Goal: Transaction & Acquisition: Subscribe to service/newsletter

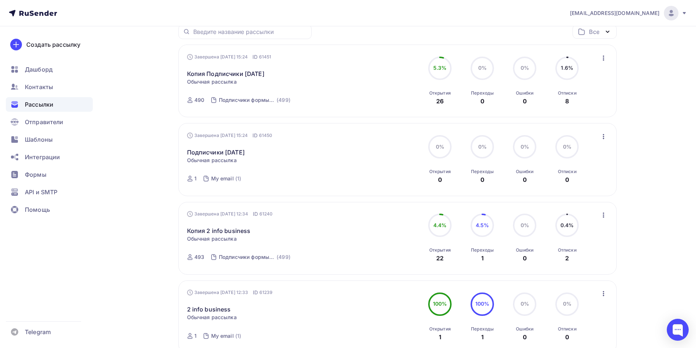
scroll to position [195, 0]
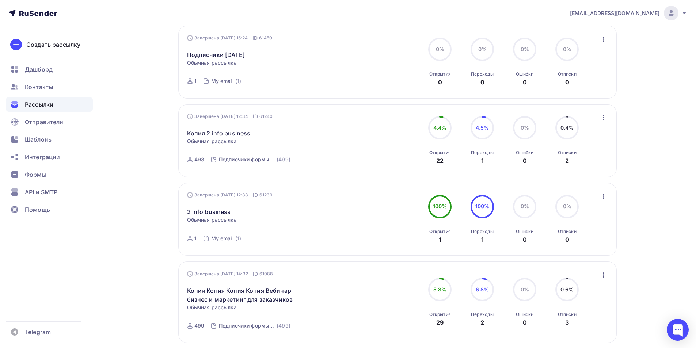
click at [604, 197] on icon "button" at bounding box center [603, 196] width 9 height 9
click at [565, 247] on div "Копировать в новую" at bounding box center [570, 244] width 75 height 9
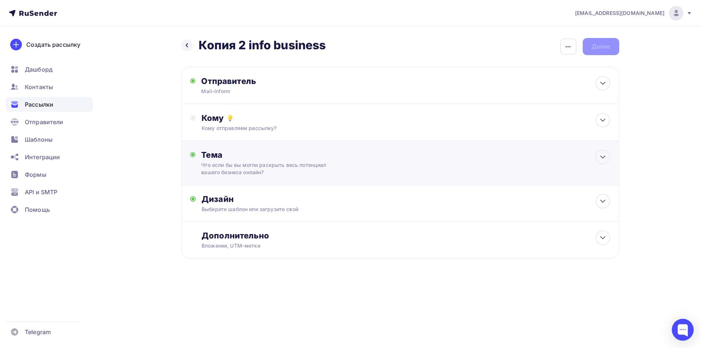
click at [255, 157] on div "Тема" at bounding box center [273, 155] width 144 height 10
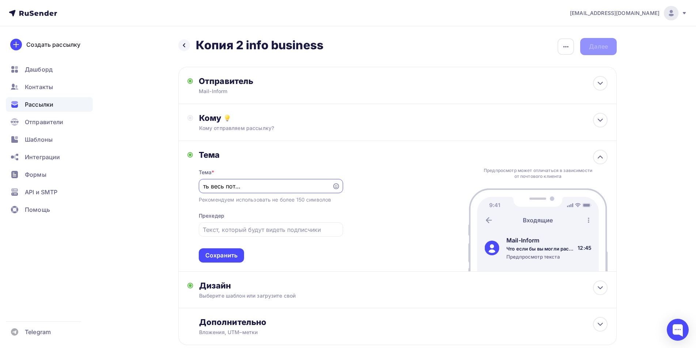
click at [232, 266] on div "Тема Тема * Что если бы вы могли раскрыть весь потенциал вашего бизнеса онлайн?…" at bounding box center [397, 206] width 438 height 131
click at [238, 255] on div "Сохранить" at bounding box center [221, 255] width 45 height 14
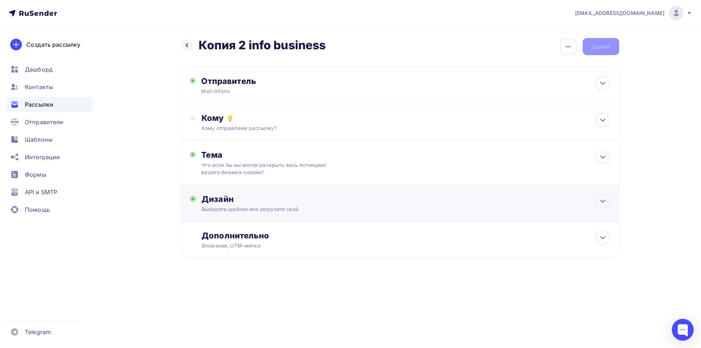
click at [256, 190] on div "Дизайн Выберите шаблон или загрузите свой Размер письма: 122 Kb Заменить шаблон…" at bounding box center [400, 203] width 438 height 37
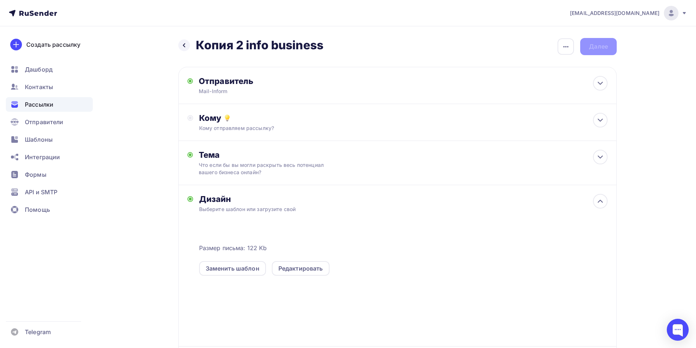
click at [45, 106] on span "Рассылки" at bounding box center [39, 104] width 28 height 9
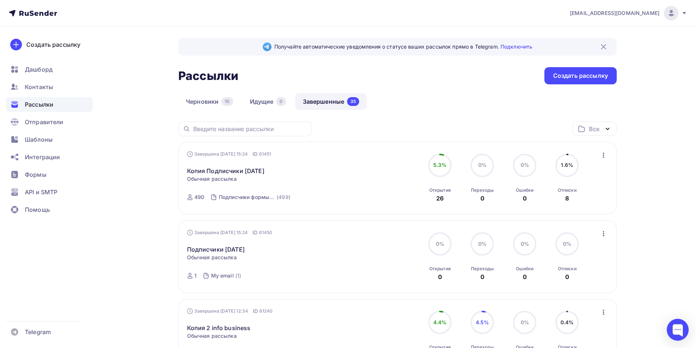
click at [605, 158] on icon "button" at bounding box center [603, 155] width 9 height 9
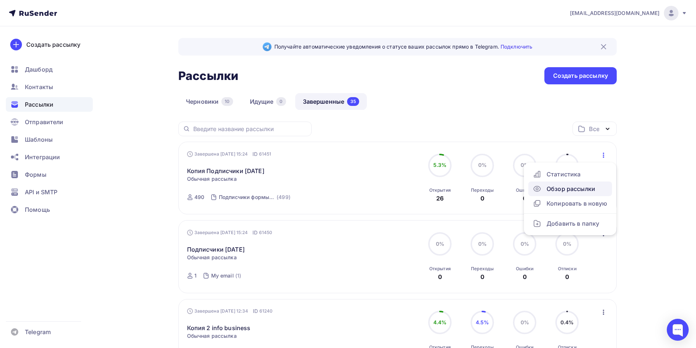
click at [562, 196] on link "Обзор рассылки" at bounding box center [570, 189] width 84 height 15
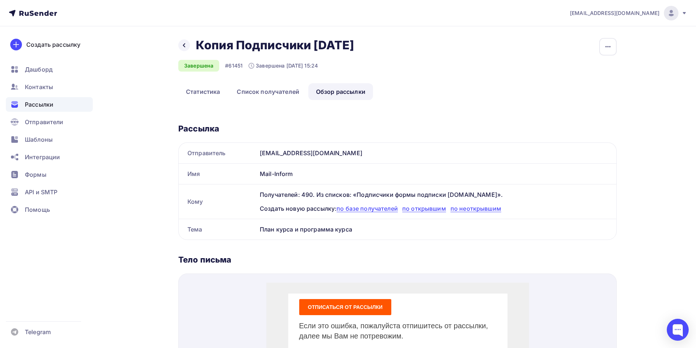
click at [182, 38] on div "Назад Копия Подписчики [DATE] Копия Подписчики [DATE]" at bounding box center [268, 45] width 181 height 15
click at [607, 46] on icon "button" at bounding box center [608, 46] width 9 height 9
click at [570, 66] on div "Копировать" at bounding box center [580, 69] width 70 height 9
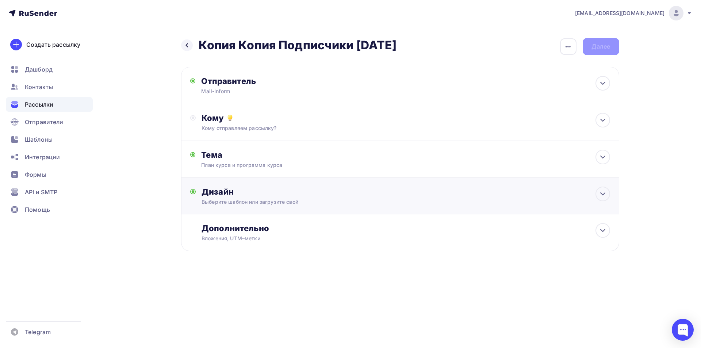
click at [267, 185] on div "Дизайн Выберите шаблон или загрузите свой Размер письма: 122 Kb Заменить шаблон…" at bounding box center [400, 196] width 438 height 37
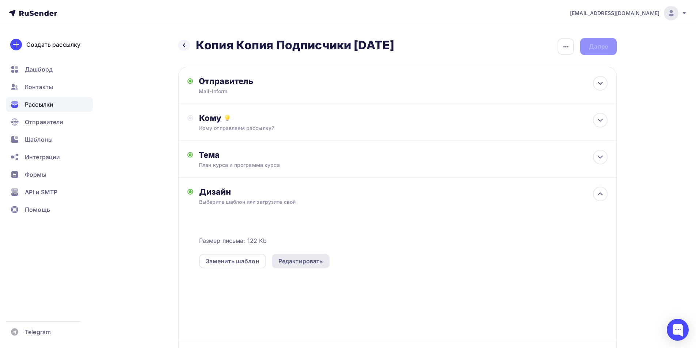
click at [305, 255] on div "Редактировать" at bounding box center [301, 261] width 58 height 15
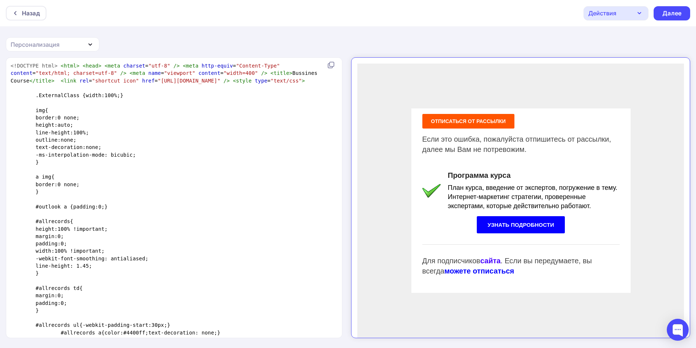
click at [527, 178] on span "План курса, введение от экспертов, погружение в тему. Интернет-маркетинг страте…" at bounding box center [526, 191] width 170 height 26
click at [182, 159] on pre "-ms-interpolation-mode: bicubic;" at bounding box center [172, 154] width 327 height 7
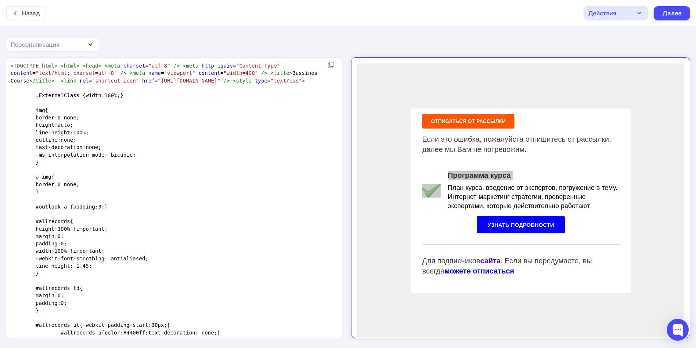
type textarea "<!DOCTYPE html> <html> <head> <meta charset="utf-8" /> <meta http-equiv="Conten…"
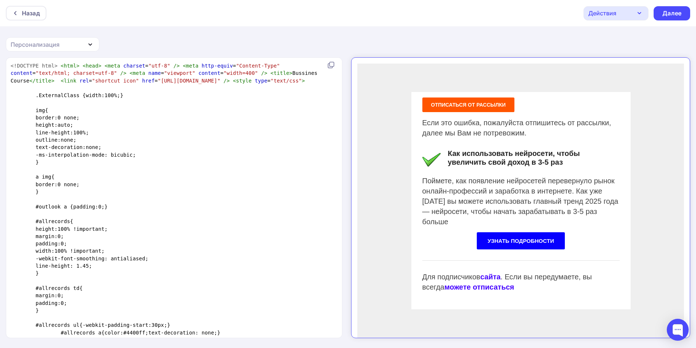
scroll to position [1367, 0]
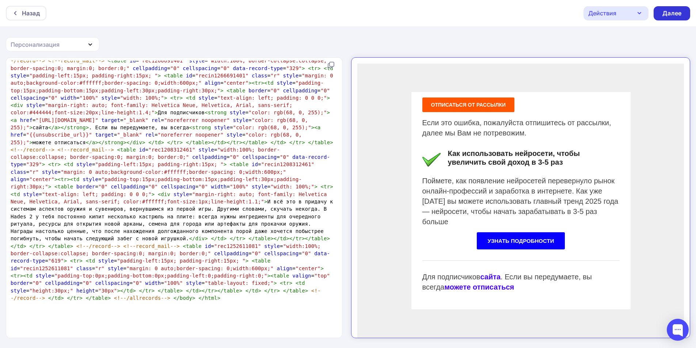
click at [673, 17] on div "Далее" at bounding box center [671, 13] width 19 height 8
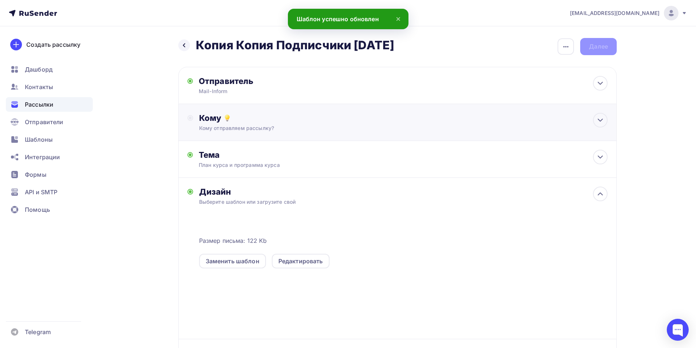
click at [261, 134] on div "Кому Кому отправляем рассылку? Списки получателей Выберите список Все списки id…" at bounding box center [397, 122] width 438 height 37
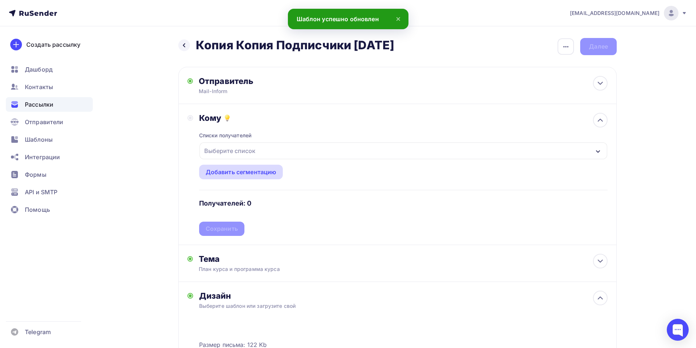
click at [259, 168] on div "Добавить сегментацию" at bounding box center [241, 172] width 84 height 15
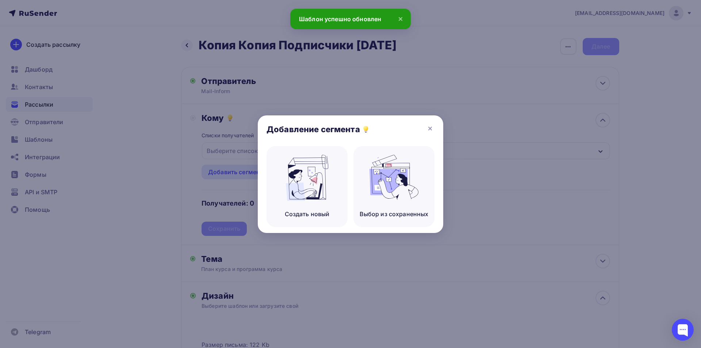
click at [257, 155] on div at bounding box center [350, 174] width 701 height 348
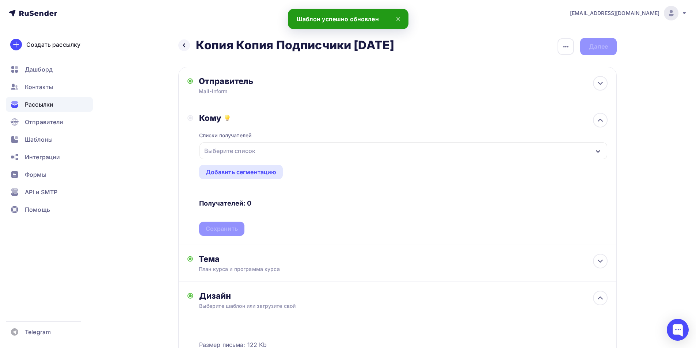
drag, startPoint x: 236, startPoint y: 144, endPoint x: 237, endPoint y: 148, distance: 5.0
click at [237, 148] on div "Выберите список" at bounding box center [229, 150] width 57 height 13
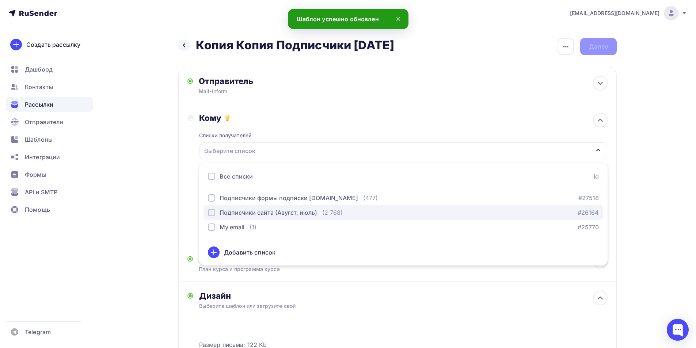
click at [237, 220] on button "Подписчики сайта (Авугст, июль) (2 768) #26164" at bounding box center [403, 212] width 400 height 15
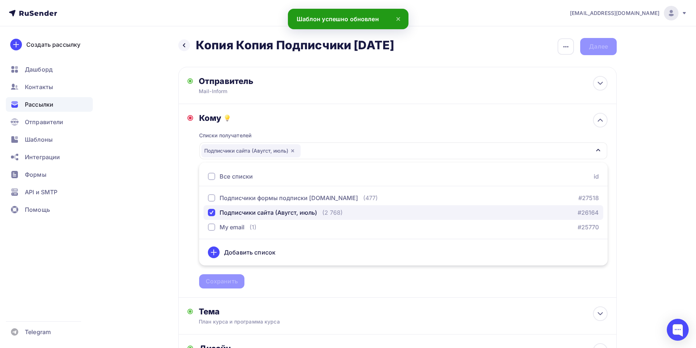
click at [238, 218] on button "Подписчики сайта (Авугст, июль) (2 768) #26164" at bounding box center [403, 212] width 400 height 15
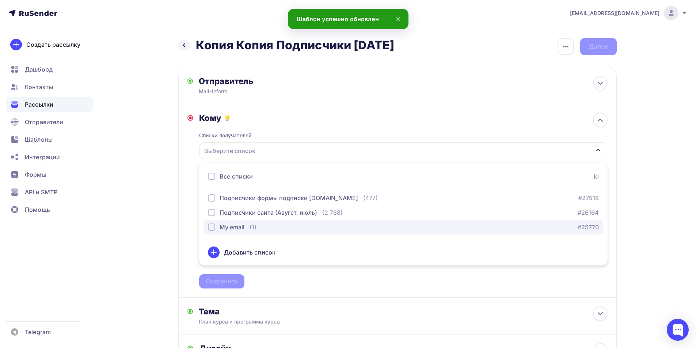
click at [238, 229] on div "My email" at bounding box center [232, 227] width 25 height 9
click at [138, 212] on div "Назад Копия Копия Подписчики [DATE] Копия Копия Подписчики [DATE] Закончить поз…" at bounding box center [348, 303] width 599 height 554
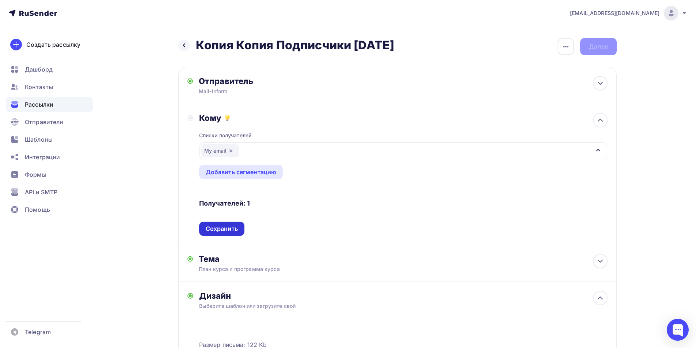
click at [219, 224] on div "Сохранить" at bounding box center [221, 229] width 45 height 14
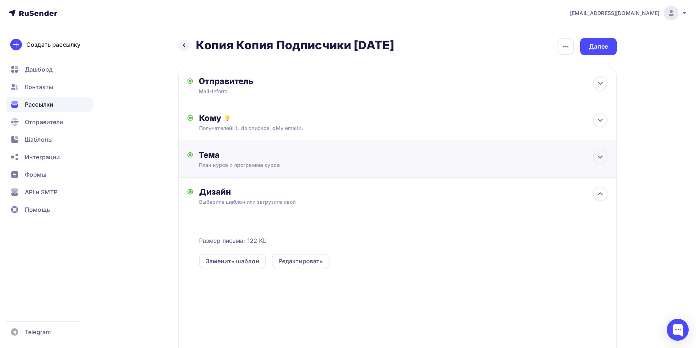
click at [250, 169] on div "План курса и программа курса" at bounding box center [264, 164] width 130 height 7
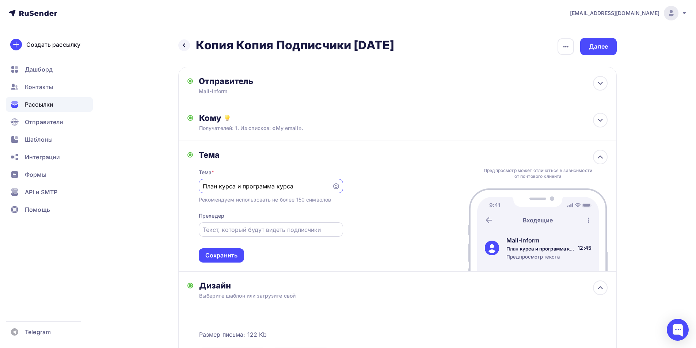
paste input "ыcтрый заработок на нейроcетях"
type input "Быcтрый заработок на нейроcетях"
click at [292, 237] on div at bounding box center [271, 229] width 144 height 14
click at [269, 236] on div at bounding box center [271, 229] width 144 height 14
click at [269, 235] on div at bounding box center [271, 229] width 144 height 14
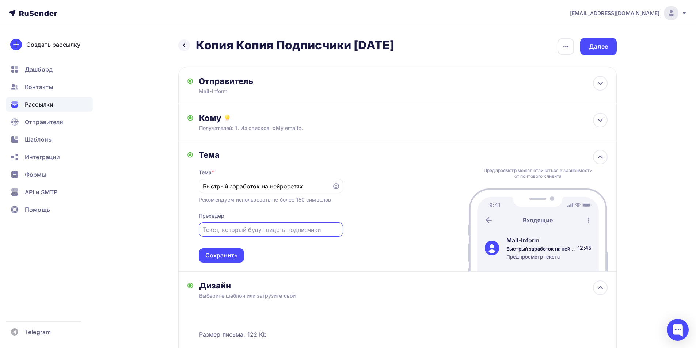
click at [271, 231] on input "text" at bounding box center [271, 229] width 136 height 9
paste input "Узнаете, как использовать нейросети для развития бизнеса, создания бренда и пол…"
type input "Узнаете, как использовать нейросети для развития бизнеса, создания бренда и пол…"
click at [245, 253] on div "Тема * Быcтрый заработок на нейроcетях Рекомендуем использовать не более 150 си…" at bounding box center [271, 211] width 144 height 103
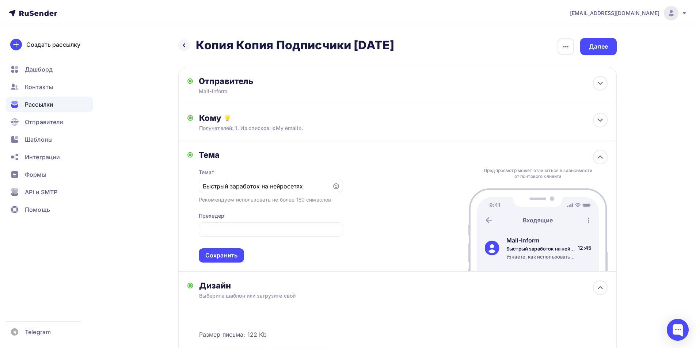
scroll to position [0, 0]
click at [305, 229] on input "Узнаете, как использовать нейросети для развития бизнеса, создания бренда и пол…" at bounding box center [271, 229] width 136 height 9
click at [235, 253] on div "Сохранить" at bounding box center [221, 255] width 45 height 14
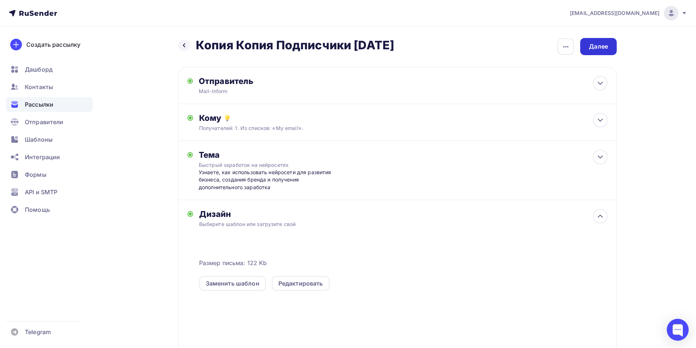
click at [612, 44] on div "Далее" at bounding box center [598, 46] width 37 height 17
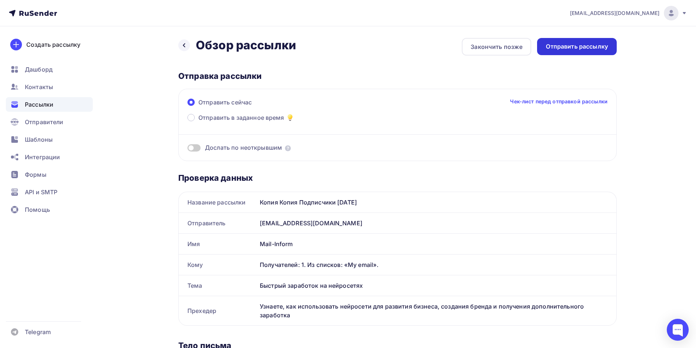
click at [585, 46] on div "Отправить рассылку" at bounding box center [577, 46] width 62 height 8
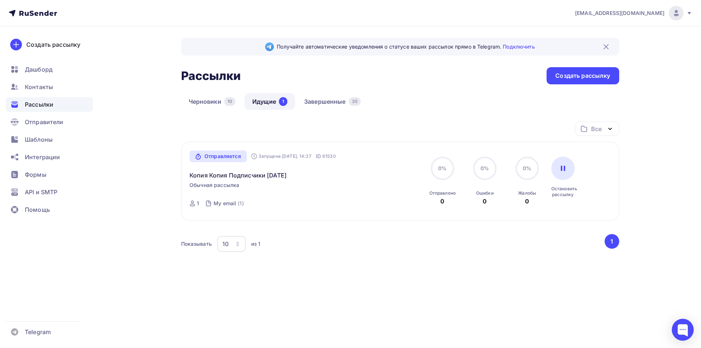
click at [338, 91] on div "Получайте автоматические уведомления о статусе ваших рассылок прямо в Telegram.…" at bounding box center [400, 167] width 438 height 259
click at [337, 116] on div "Черновики 10 Идущие 1 Завершенные 35" at bounding box center [400, 107] width 438 height 28
click at [338, 100] on link "Завершенные 35" at bounding box center [333, 101] width 72 height 17
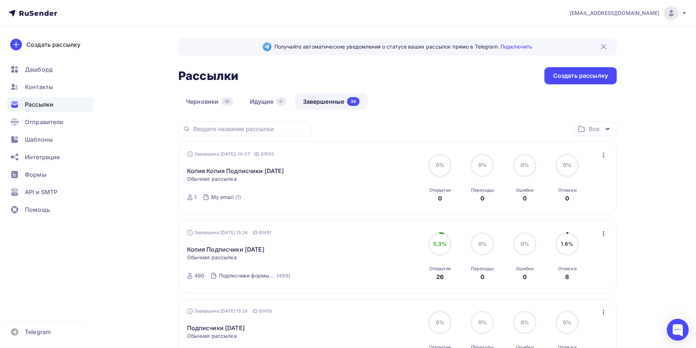
click at [596, 155] on div "Завершена [DATE], 14:37 ID 61530 Копия Копия Подписчики [DATE] Статистика Обзор…" at bounding box center [397, 179] width 421 height 56
click at [597, 155] on div "Завершена [DATE], 14:37 ID 61530 Копия Копия Подписчики [DATE] Статистика Обзор…" at bounding box center [397, 179] width 421 height 56
click at [601, 155] on icon "button" at bounding box center [603, 155] width 9 height 9
click at [546, 206] on div "Копировать в новую" at bounding box center [570, 203] width 75 height 9
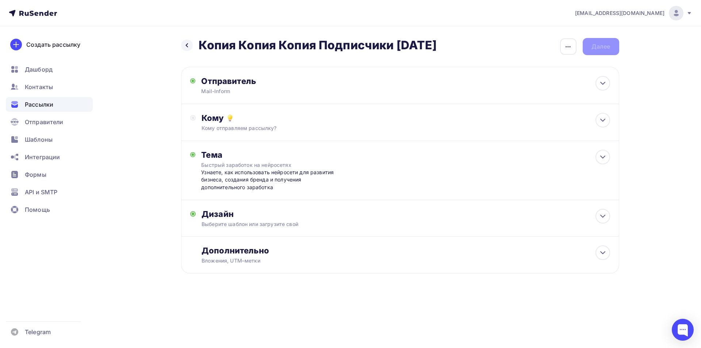
click at [243, 176] on div "Узнаете, как использовать нейросети для развития бизнеса, создания бренда и пол…" at bounding box center [273, 180] width 144 height 22
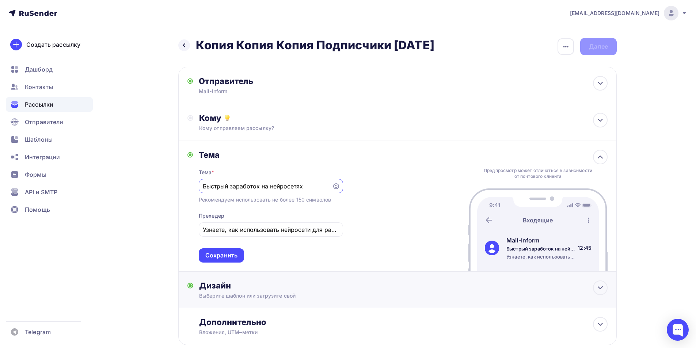
click at [241, 297] on div "Выберите шаблон или загрузите свой" at bounding box center [383, 295] width 368 height 7
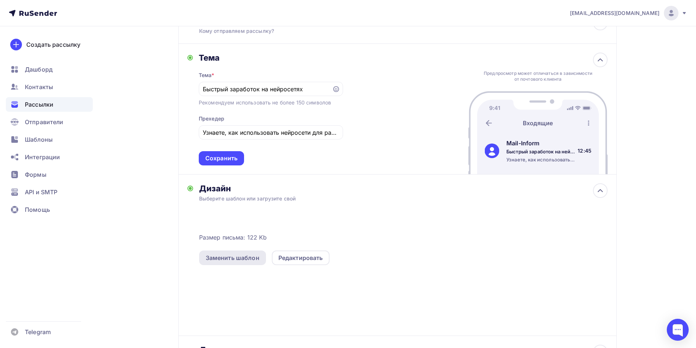
click at [249, 258] on div "Заменить шаблон" at bounding box center [233, 258] width 54 height 9
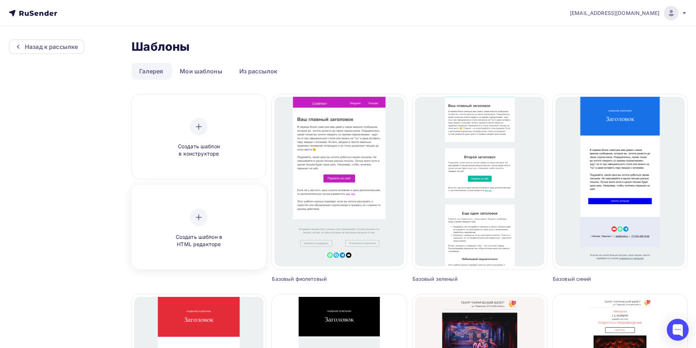
click at [171, 206] on div "Создать шаблон в HTML редакторе" at bounding box center [198, 228] width 129 height 82
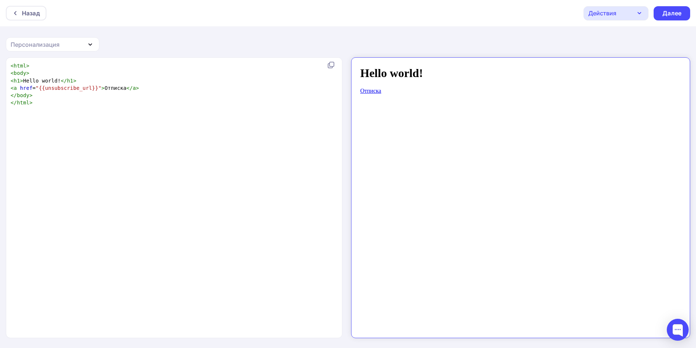
click at [247, 157] on div "xxxxxxxxxx < html > < body > < h1 > Hello world! </ h1 > < a href = "{{unsubscr…" at bounding box center [181, 207] width 345 height 293
type textarea "<html> <body> <h1>Hello world!</h1> <a href="{{unsubscribe_url}}">Отписка</a> <…"
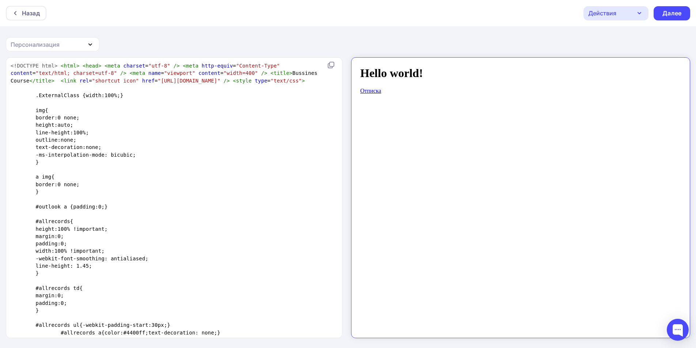
scroll to position [1337, 0]
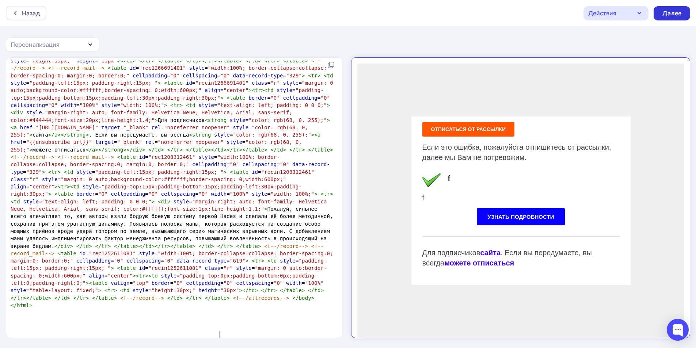
click at [666, 10] on div "Далее" at bounding box center [671, 13] width 19 height 8
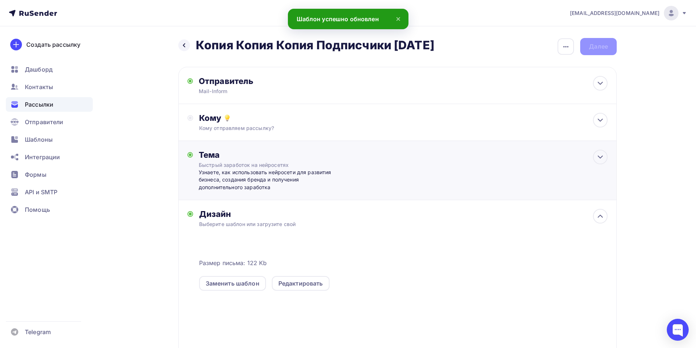
click at [257, 172] on div "Узнаете, как использовать нейросети для развития бизнеса, создания бренда и пол…" at bounding box center [271, 180] width 144 height 22
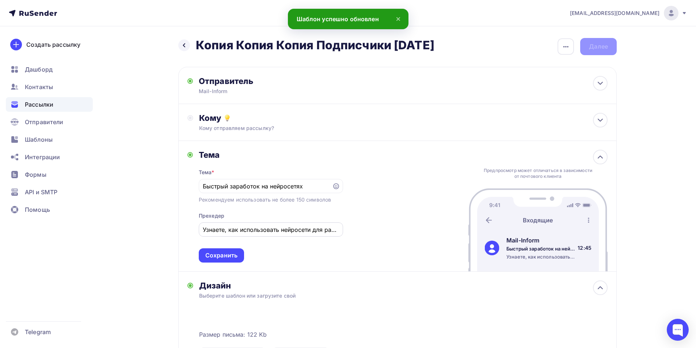
click at [258, 226] on div "Узнаете, как использовать нейросети для развития бизнеса, создания бренда и пол…" at bounding box center [271, 229] width 144 height 14
click at [257, 237] on div "Узнаете, как использовать нейросети для развития бизнеса, создания бренда и пол…" at bounding box center [271, 229] width 144 height 14
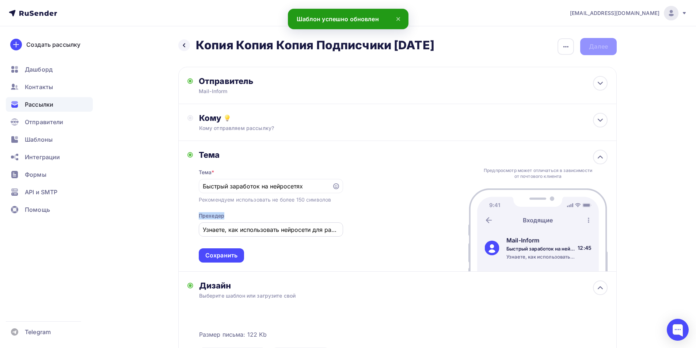
click at [257, 237] on div "Узнаете, как использовать нейросети для развития бизнеса, создания бренда и пол…" at bounding box center [271, 229] width 144 height 14
click at [264, 232] on input "Узнаете, как использовать нейросети для развития бизнеса, создания бренда и пол…" at bounding box center [271, 229] width 136 height 9
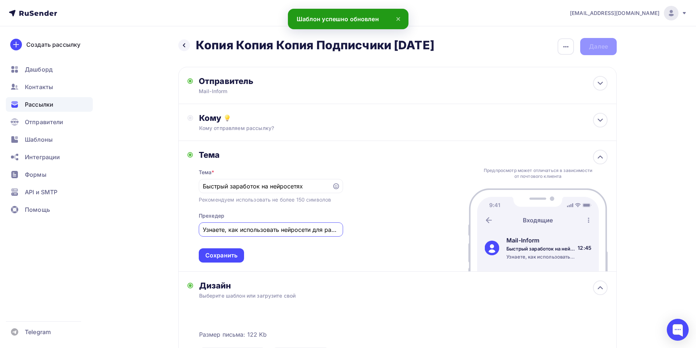
click at [264, 232] on input "Узнаете, как использовать нейросети для развития бизнеса, создания бренда и пол…" at bounding box center [271, 229] width 136 height 9
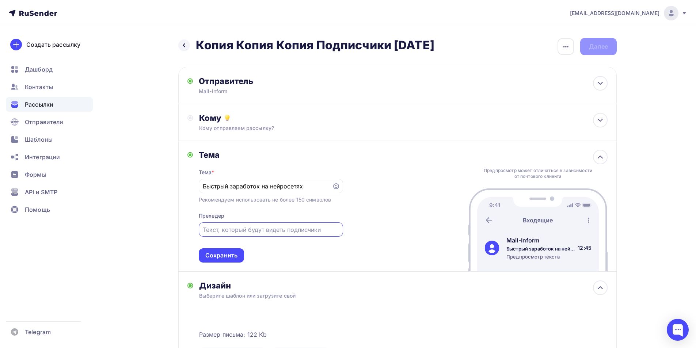
click at [270, 206] on div "Тема * Быcтрый заработок на нейроcетях Рекомендуем использовать не более 150 си…" at bounding box center [271, 211] width 144 height 103
click at [271, 202] on div "Рекомендуем использовать не более 150 символов" at bounding box center [265, 199] width 132 height 7
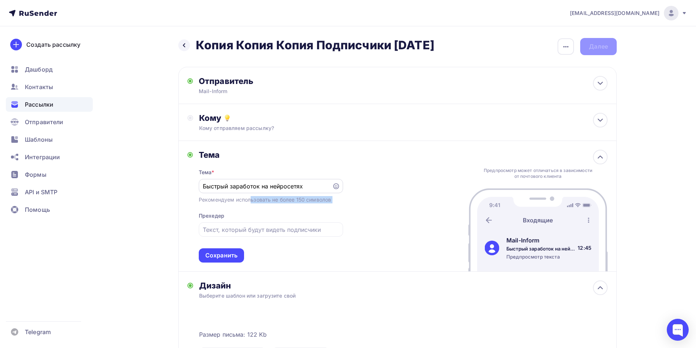
copy div "Рекомендуем использовать не более 150 символов"
click at [300, 184] on input "Быcтрый заработок на нейроcетях" at bounding box center [265, 186] width 125 height 9
paste input "екомендуем использовать не более 150 символов"
type input "Рекомендуем использовать не более 150 символов"
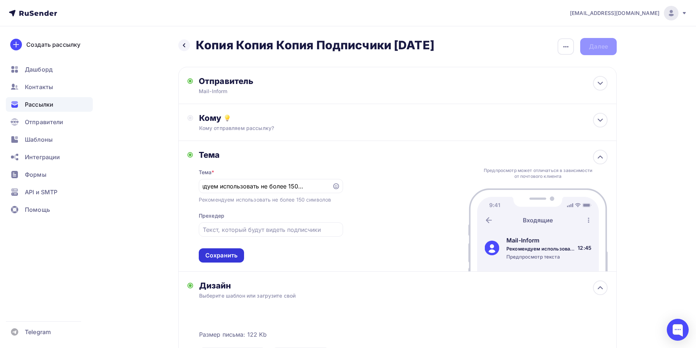
click at [219, 254] on div "Сохранить" at bounding box center [221, 255] width 32 height 8
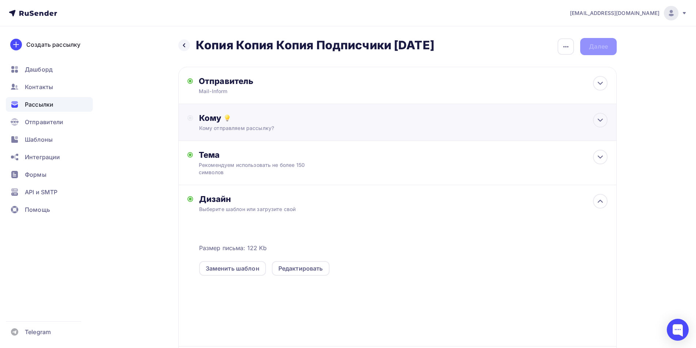
click at [250, 130] on div "Кому отправляем рассылку?" at bounding box center [383, 128] width 368 height 7
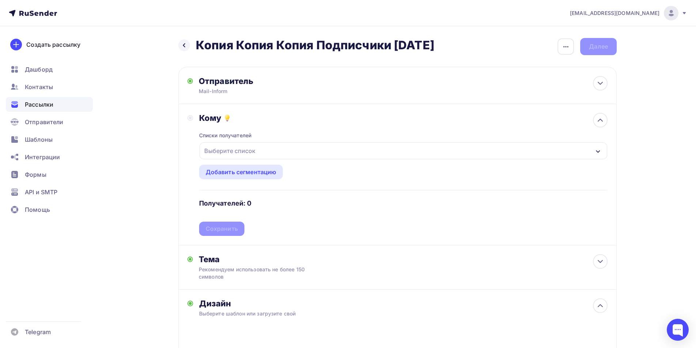
click at [239, 149] on div "Выберите список" at bounding box center [229, 150] width 57 height 13
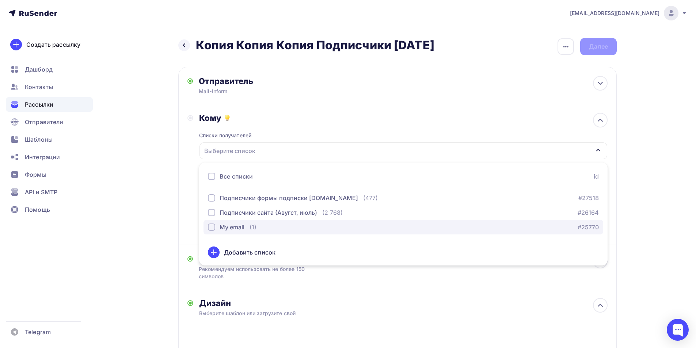
click at [236, 228] on div "My email" at bounding box center [232, 227] width 25 height 9
click at [167, 189] on div "Назад Копия Копия Копия Подписчики [DATE] Копия Копия Копия Подписчики [DATE] З…" at bounding box center [348, 280] width 599 height 509
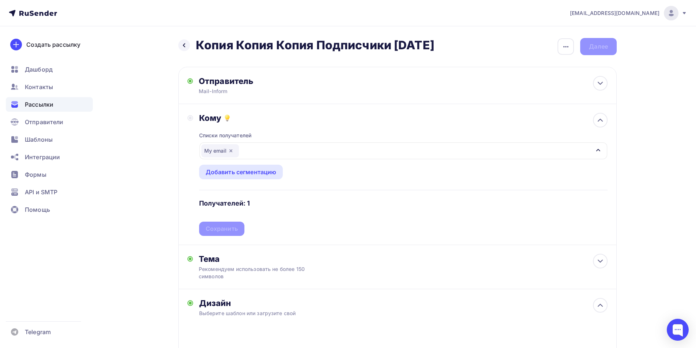
click at [225, 231] on div "Списки получателей My email Все списки id Подписчики формы подписки [DOMAIN_NAM…" at bounding box center [403, 179] width 408 height 113
click at [217, 225] on div "Сохранить" at bounding box center [221, 229] width 45 height 14
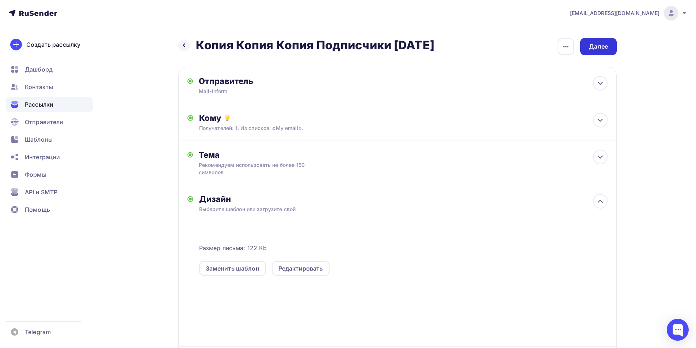
click at [612, 52] on div "Далее" at bounding box center [598, 46] width 37 height 17
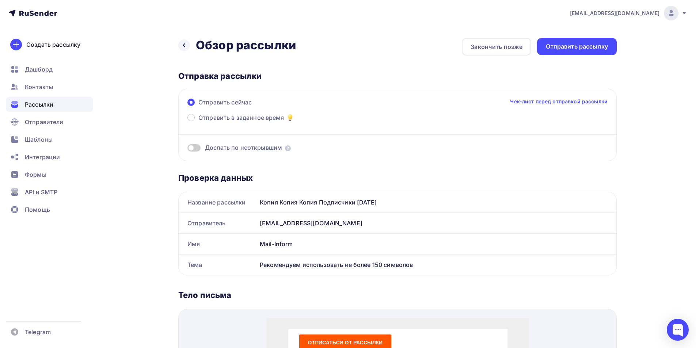
drag, startPoint x: 570, startPoint y: 31, endPoint x: 575, endPoint y: 42, distance: 12.4
click at [570, 34] on div "Назад Обзор рассылки Обзор рассылки Закончить позже Отправить рассылку Отправка…" at bounding box center [348, 330] width 599 height 608
click at [574, 42] on div "Отправить рассылку" at bounding box center [577, 46] width 80 height 17
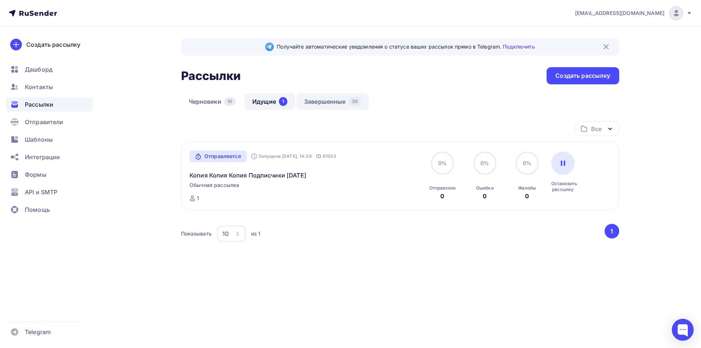
click at [331, 95] on link "Завершенные 36" at bounding box center [333, 101] width 72 height 17
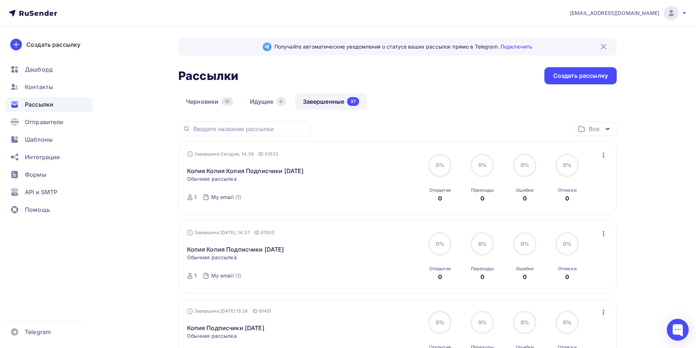
click at [605, 151] on icon "button" at bounding box center [603, 155] width 9 height 9
click at [574, 208] on link "Копировать в новую" at bounding box center [570, 203] width 84 height 15
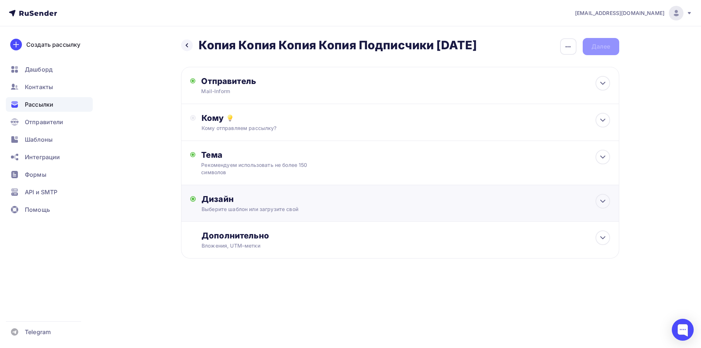
click at [259, 200] on div "Дизайн" at bounding box center [406, 199] width 408 height 10
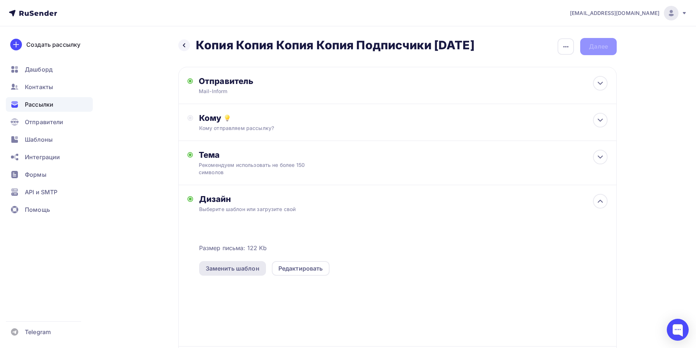
click at [248, 270] on div "Заменить шаблон" at bounding box center [233, 268] width 54 height 9
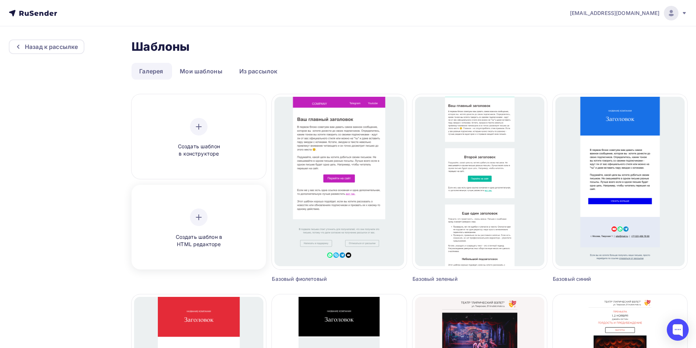
click at [214, 203] on div "Создать шаблон в HTML редакторе" at bounding box center [198, 228] width 129 height 82
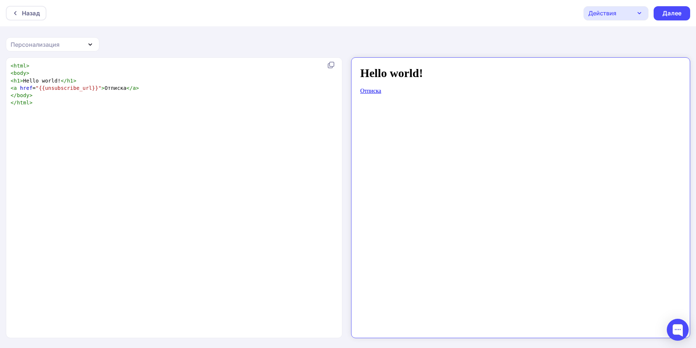
click at [232, 187] on div "xxxxxxxxxx < html > < body > < h1 > Hello world! </ h1 > < a href = "{{unsubscr…" at bounding box center [181, 207] width 345 height 293
type textarea "<html> <body> <h1>Hello world!</h1> <a href="{{unsubscribe_url}}">Отписка</a> <…"
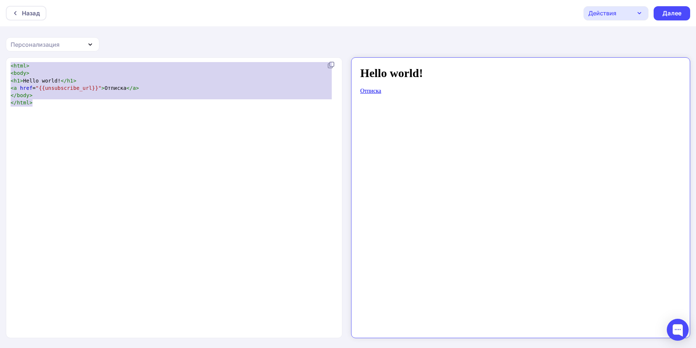
scroll to position [1337, 0]
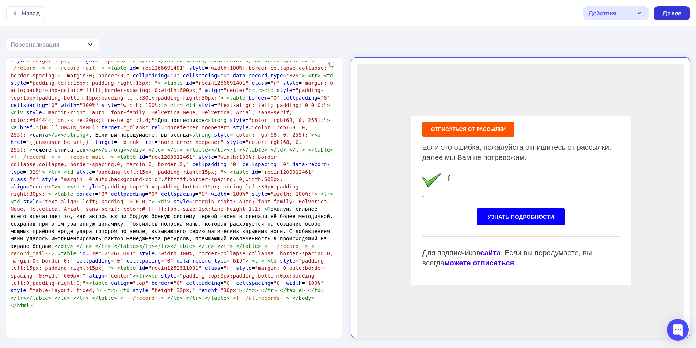
click at [679, 9] on div "Далее" at bounding box center [671, 13] width 19 height 8
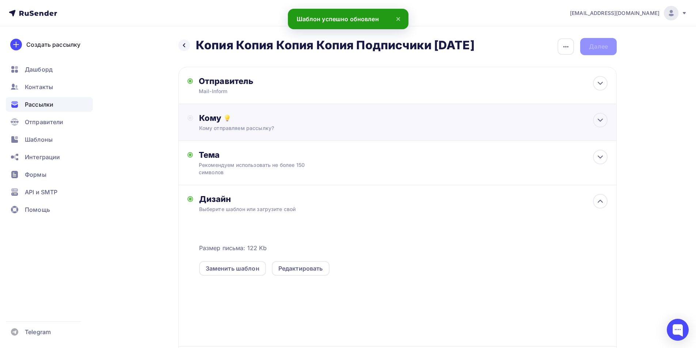
click at [279, 107] on div "Кому Кому отправляем рассылку? Списки получателей Выберите список Все списки id…" at bounding box center [397, 122] width 438 height 37
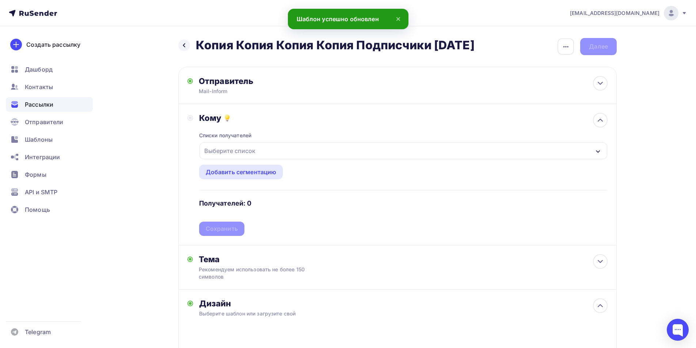
click at [193, 157] on div "Кому Списки получателей Выберите список Все списки id Подписчики формы подписки…" at bounding box center [397, 174] width 420 height 123
click at [233, 153] on div "Выберите список" at bounding box center [229, 150] width 57 height 13
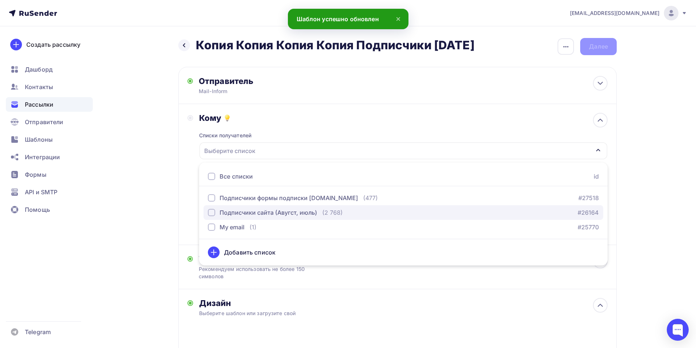
click at [232, 218] on button "Подписчики сайта (Авугст, июль) (2 768) #26164" at bounding box center [403, 212] width 400 height 15
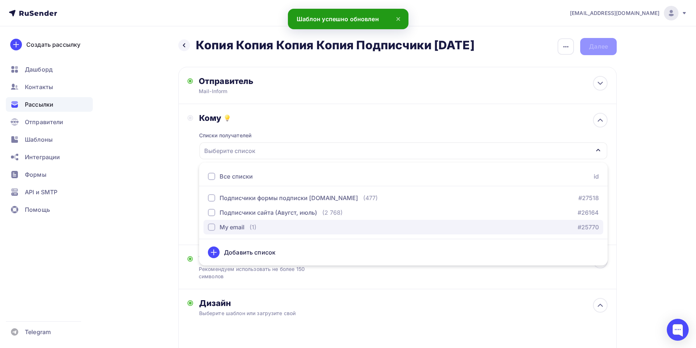
click at [232, 226] on div "My email" at bounding box center [232, 227] width 25 height 9
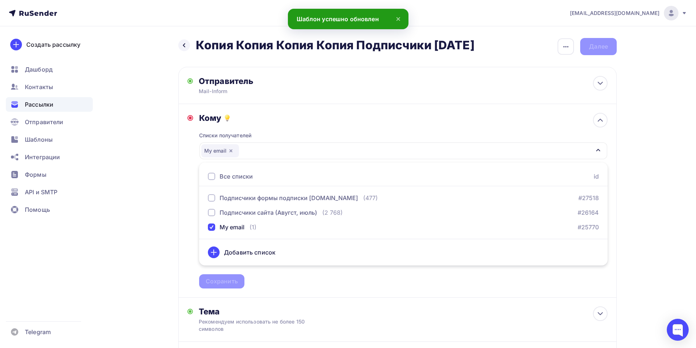
click at [145, 195] on div "Назад Копия Копия Копия Копия Подписчики [DATE] Копия Копия Копия Копия Подписч…" at bounding box center [348, 306] width 599 height 561
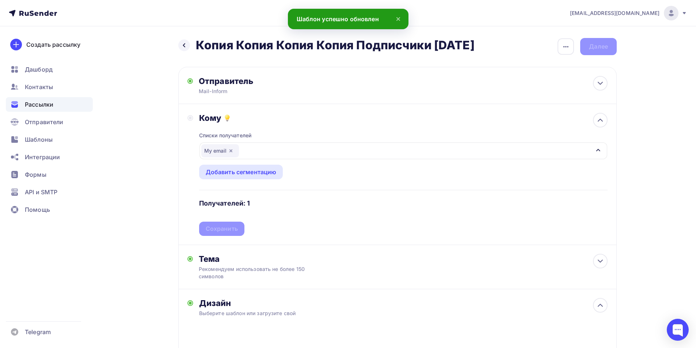
click at [228, 229] on div "Списки получателей My email Все списки id Подписчики формы подписки [DOMAIN_NAM…" at bounding box center [403, 179] width 408 height 113
click at [224, 229] on div "Сохранить" at bounding box center [222, 229] width 32 height 8
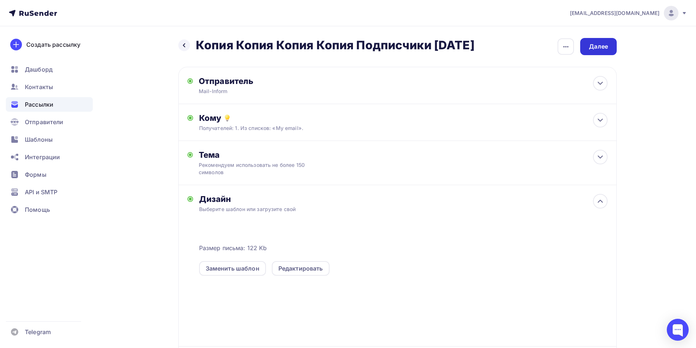
click at [597, 53] on div "Далее" at bounding box center [598, 46] width 37 height 17
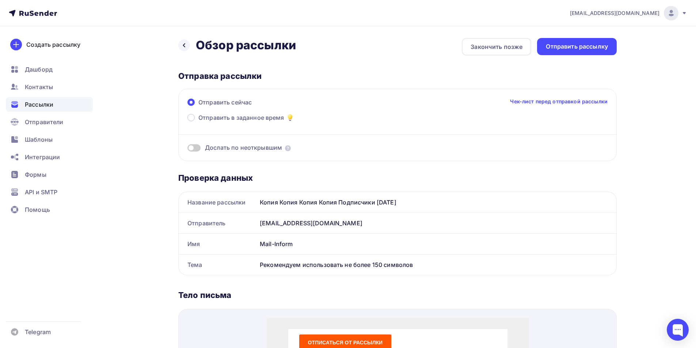
click at [597, 52] on div "Отправить рассылку" at bounding box center [577, 46] width 80 height 17
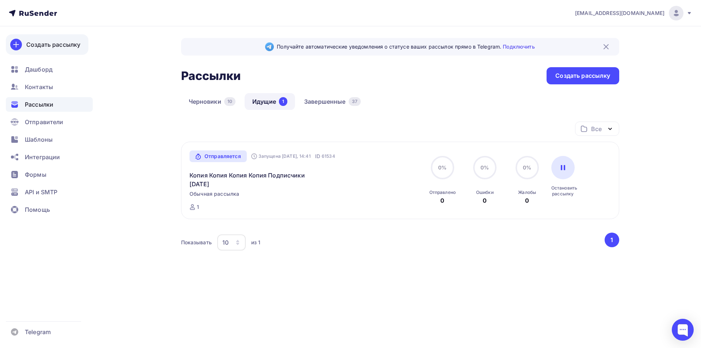
click at [39, 48] on div "Создать рассылку" at bounding box center [53, 44] width 54 height 9
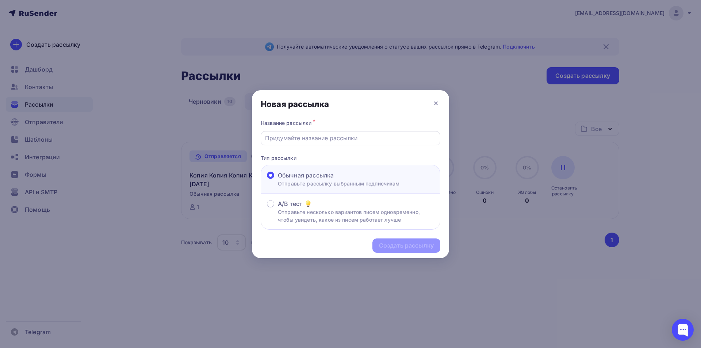
click at [306, 138] on input "text" at bounding box center [350, 138] width 171 height 9
click at [271, 136] on input "2 info business" at bounding box center [350, 138] width 171 height 9
click at [333, 137] on input "info business" at bounding box center [350, 138] width 171 height 9
type input "info business AI"
click at [414, 250] on div "Создать рассылку" at bounding box center [406, 245] width 55 height 8
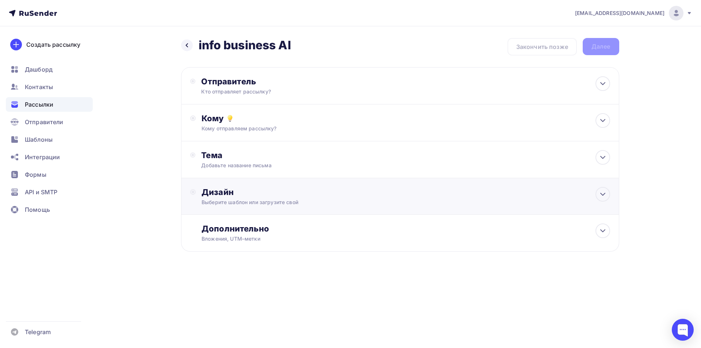
click at [275, 194] on div "Дизайн" at bounding box center [406, 192] width 408 height 10
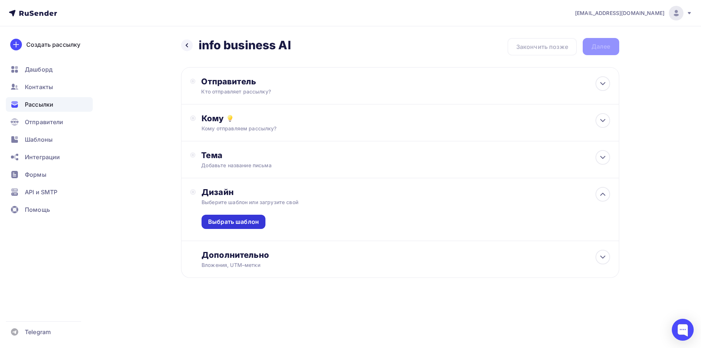
click at [241, 221] on div "Выбрать шаблон" at bounding box center [233, 222] width 51 height 8
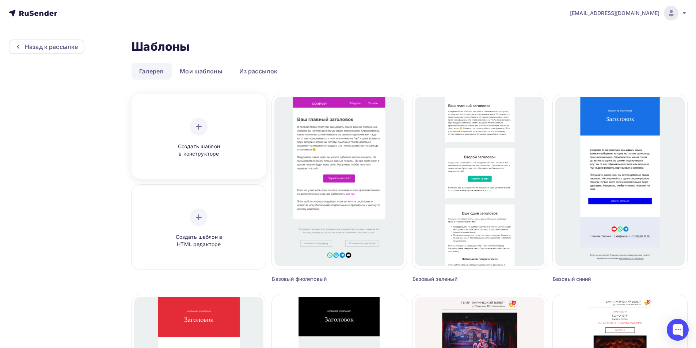
click at [225, 139] on div "Создать шаблон в конструкторе" at bounding box center [198, 138] width 69 height 40
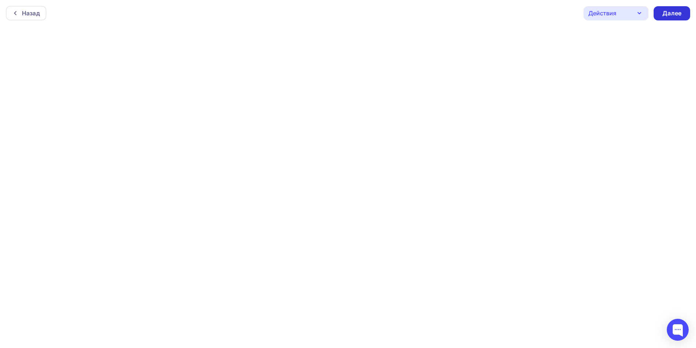
click at [674, 13] on div "Далее" at bounding box center [671, 13] width 19 height 8
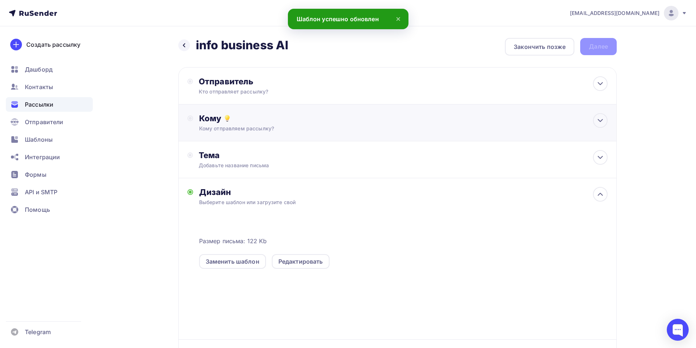
click at [292, 136] on div "Кому Кому отправляем рассылку? Списки получателей Выберите список Все списки id…" at bounding box center [397, 122] width 438 height 37
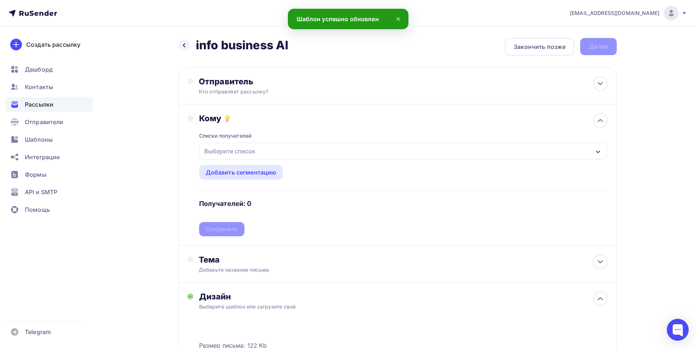
click at [254, 150] on div "Выберите список" at bounding box center [229, 151] width 57 height 13
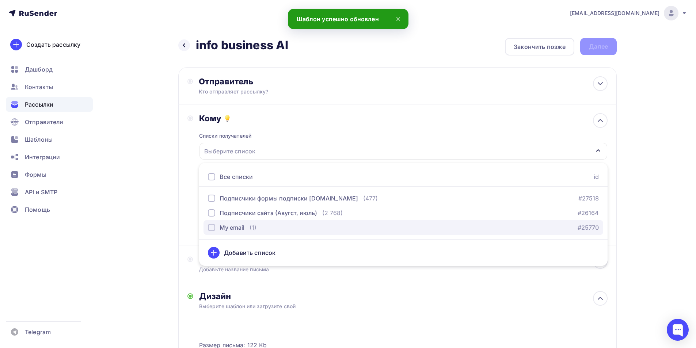
click at [241, 228] on div "My email" at bounding box center [232, 227] width 25 height 9
drag, startPoint x: 147, startPoint y: 224, endPoint x: 180, endPoint y: 242, distance: 38.1
click at [148, 224] on div "Назад info business AI info business AI Закончить позже Далее Отправитель Кто о…" at bounding box center [348, 277] width 599 height 502
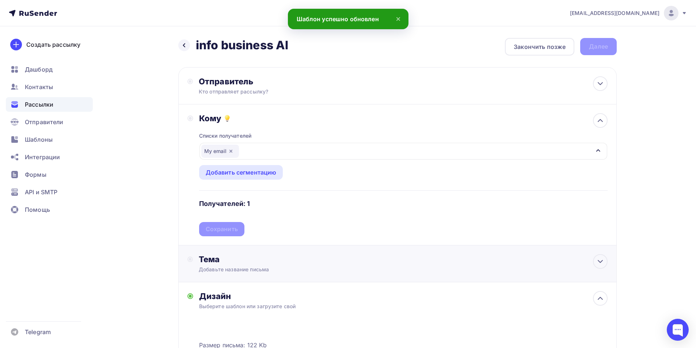
click at [232, 269] on div "Добавьте название письма" at bounding box center [264, 269] width 130 height 7
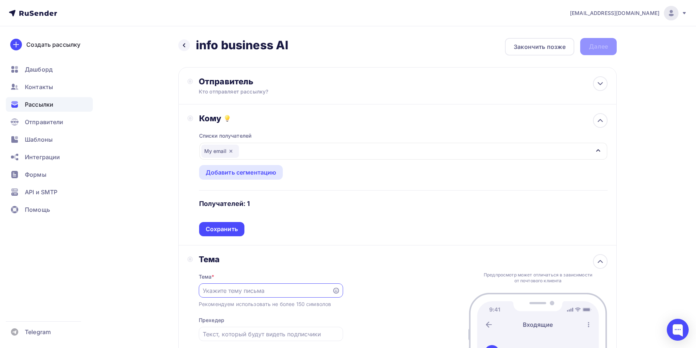
click at [226, 304] on div "Рекомендуем использовать не более 150 символов" at bounding box center [265, 304] width 132 height 7
copy div "Рекомендуем использовать не более 150 символов"
click at [236, 295] on input "text" at bounding box center [265, 290] width 125 height 9
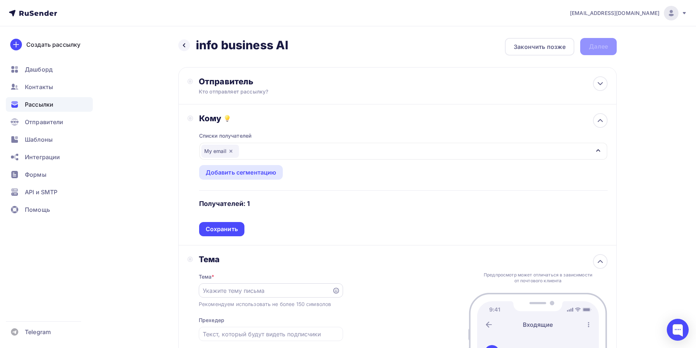
paste input "Рекомендуем использовать не более 150 символов"
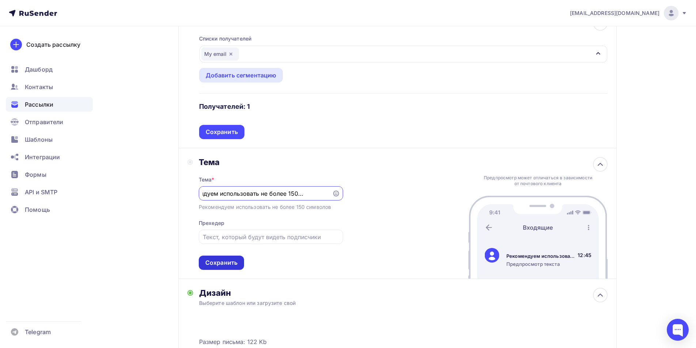
type input "Рекомендуем использовать не более 150 символов"
click at [224, 270] on div "Сохранить" at bounding box center [221, 263] width 45 height 14
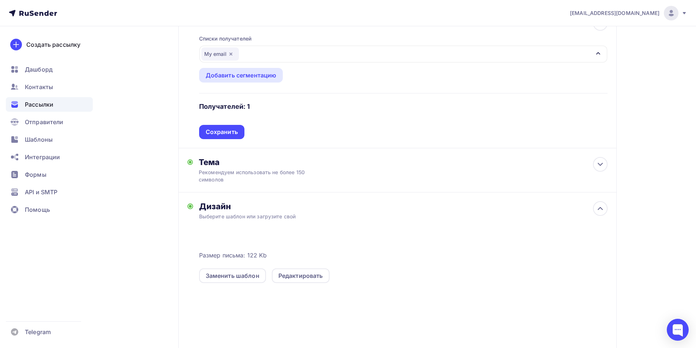
scroll to position [0, 0]
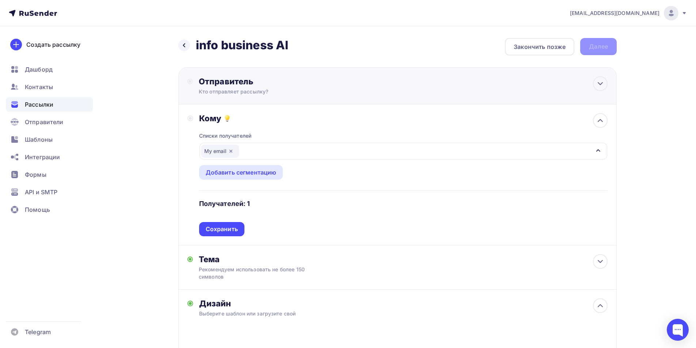
click at [248, 98] on div "Отправитель Кто отправляет рассылку? Email * Выберите отправителя [EMAIL_ADDRES…" at bounding box center [397, 85] width 438 height 37
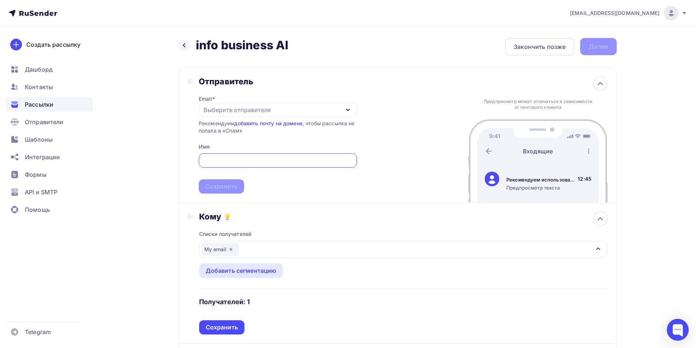
click at [243, 119] on div "Email * Выберите отправителя [EMAIL_ADDRESS][DOMAIN_NAME] Добавить отправителя …" at bounding box center [278, 140] width 158 height 107
click at [252, 106] on div "Выберите отправителя" at bounding box center [236, 110] width 67 height 9
click at [254, 136] on div "[EMAIL_ADDRESS][DOMAIN_NAME]" at bounding box center [259, 131] width 103 height 9
click at [222, 156] on div at bounding box center [278, 160] width 158 height 14
drag, startPoint x: 230, startPoint y: 167, endPoint x: 235, endPoint y: 159, distance: 9.3
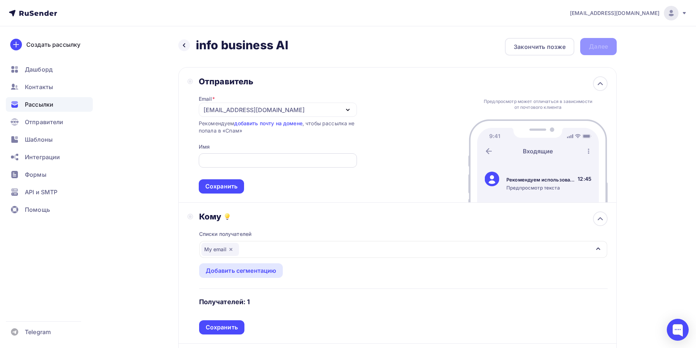
click at [230, 167] on div at bounding box center [278, 160] width 158 height 14
click at [236, 158] on input "text" at bounding box center [278, 160] width 150 height 9
paste input "Mail-Inform"
type input "Mail-Inform"
click at [234, 181] on div "Сохранить" at bounding box center [221, 186] width 45 height 14
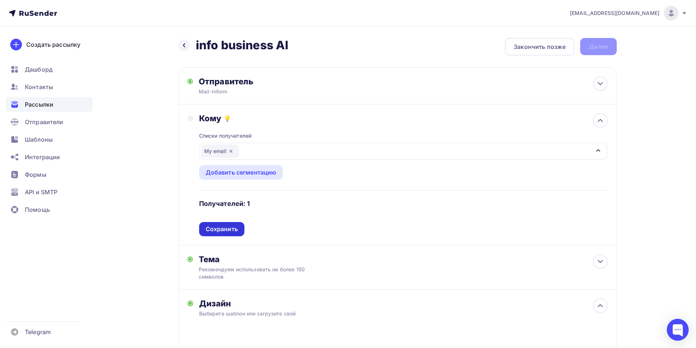
click at [227, 226] on div "Сохранить" at bounding box center [222, 229] width 32 height 8
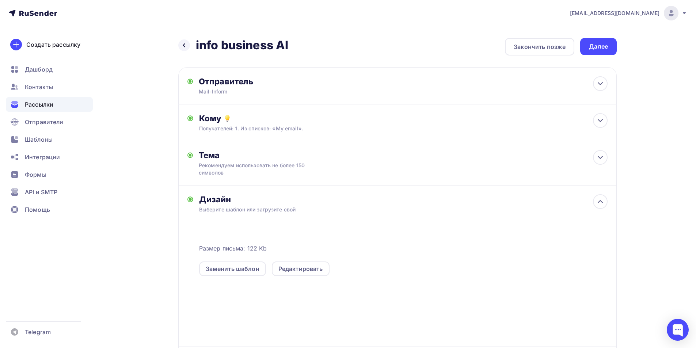
click at [605, 33] on div "Назад info business AI info business AI Закончить позже Далее Отправитель Mail-…" at bounding box center [348, 228] width 599 height 405
click at [604, 58] on div "Назад info business AI info business AI Закончить позже Далее Отправитель Mail-…" at bounding box center [397, 220] width 438 height 364
click at [604, 56] on div "Назад info business AI info business AI Закончить позже Далее Отправитель Mail-…" at bounding box center [397, 220] width 438 height 364
click at [605, 45] on div "Далее" at bounding box center [598, 46] width 19 height 8
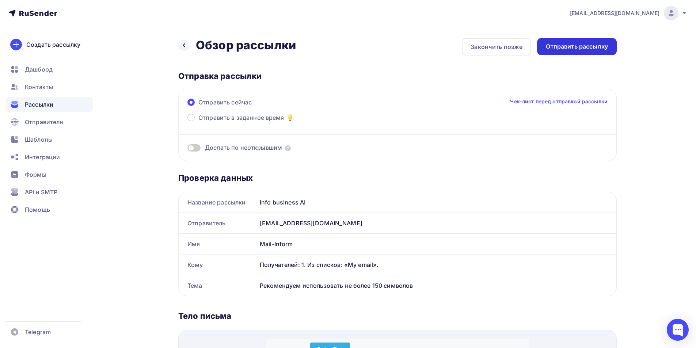
click at [594, 48] on div "Отправить рассылку" at bounding box center [577, 46] width 62 height 8
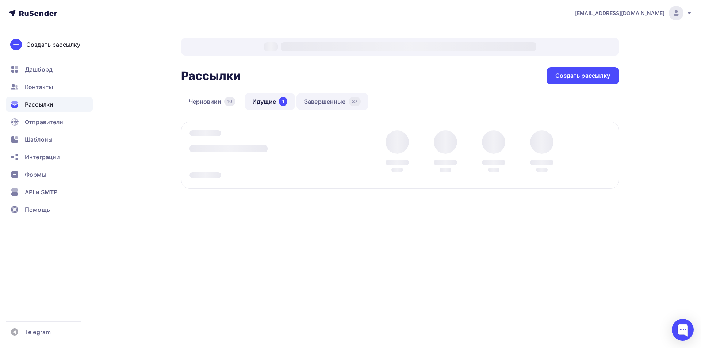
click at [344, 106] on link "Завершенные 37" at bounding box center [333, 101] width 72 height 17
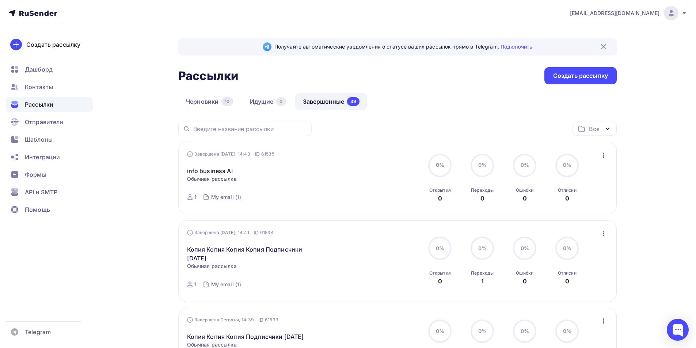
click at [603, 151] on button "button" at bounding box center [603, 155] width 9 height 9
click at [556, 206] on div "Копировать в новую" at bounding box center [570, 203] width 75 height 9
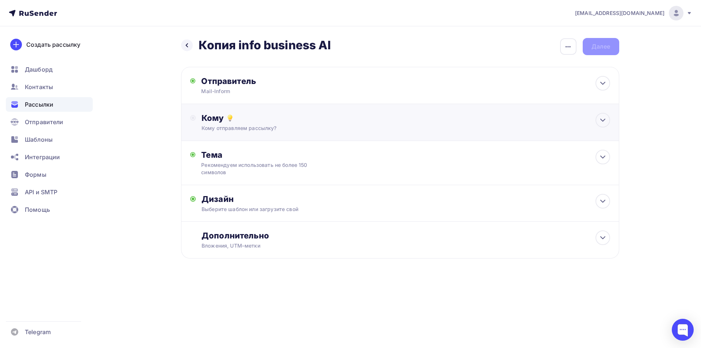
click at [275, 119] on div "Кому" at bounding box center [406, 118] width 408 height 10
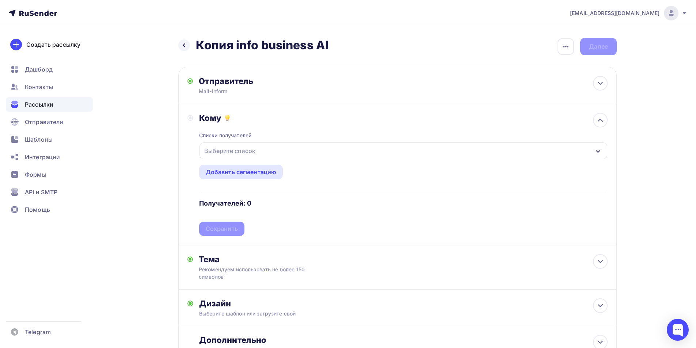
click at [240, 153] on div "Выберите список" at bounding box center [229, 150] width 57 height 13
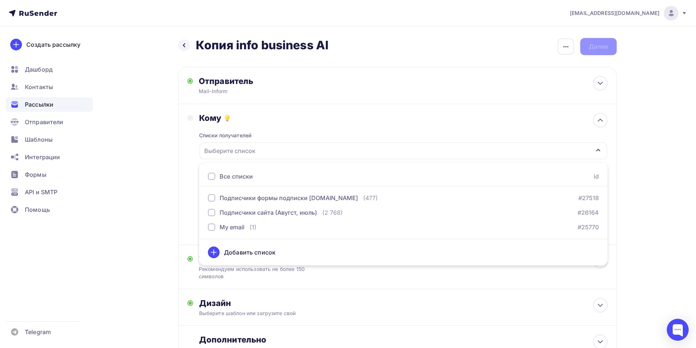
click at [245, 235] on ul "Все списки id Подписчики формы подписки [DOMAIN_NAME] (477) #27518 Подписчики с…" at bounding box center [403, 214] width 408 height 103
click at [237, 227] on div "My email" at bounding box center [232, 227] width 25 height 9
click at [166, 194] on div "Назад Копия info business AI Копия info business AI Закончить позже Переименова…" at bounding box center [348, 218] width 599 height 384
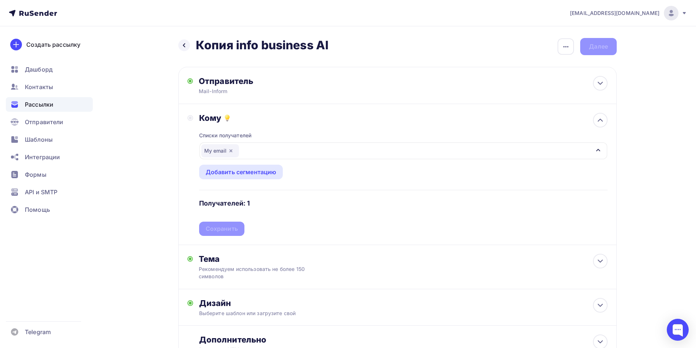
click at [228, 230] on div "Списки получателей My email Все списки id Подписчики формы подписки [DOMAIN_NAM…" at bounding box center [403, 179] width 408 height 113
click at [228, 230] on div "Сохранить" at bounding box center [222, 229] width 32 height 8
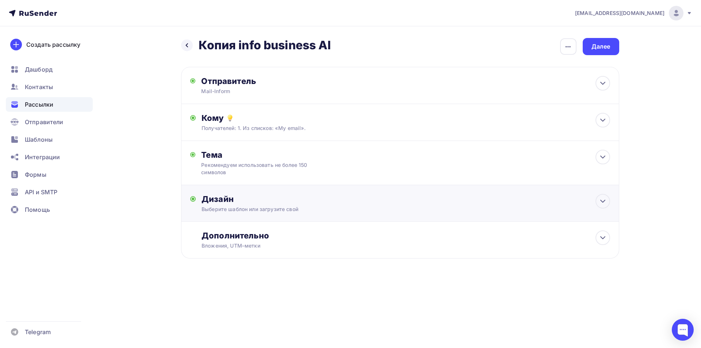
click at [233, 218] on div "Дизайн Выберите шаблон или загрузите свой Размер письма: 122 Kb Заменить шаблон…" at bounding box center [400, 207] width 420 height 27
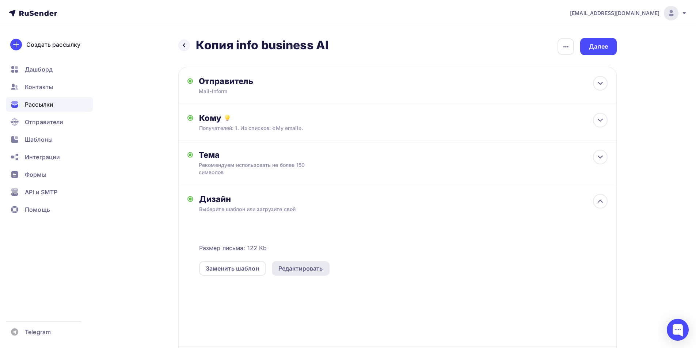
click at [313, 271] on div "Редактировать" at bounding box center [300, 268] width 45 height 9
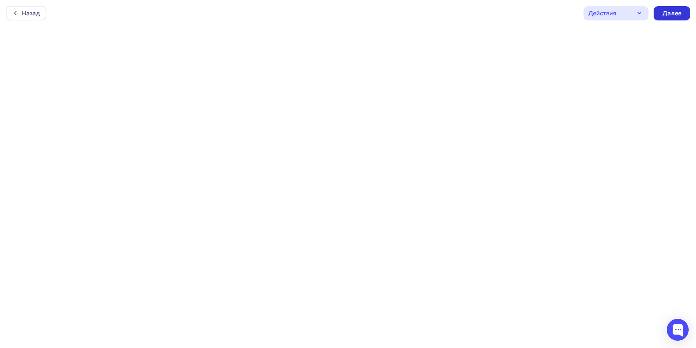
click at [678, 7] on div "Далее" at bounding box center [672, 13] width 37 height 14
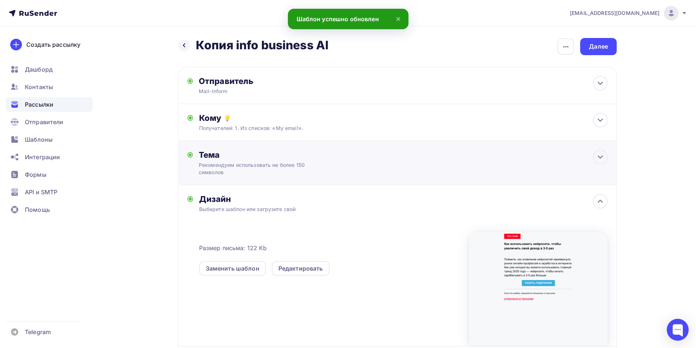
click at [256, 164] on div "Рекомендуем использовать не более 150 символов" at bounding box center [264, 168] width 130 height 15
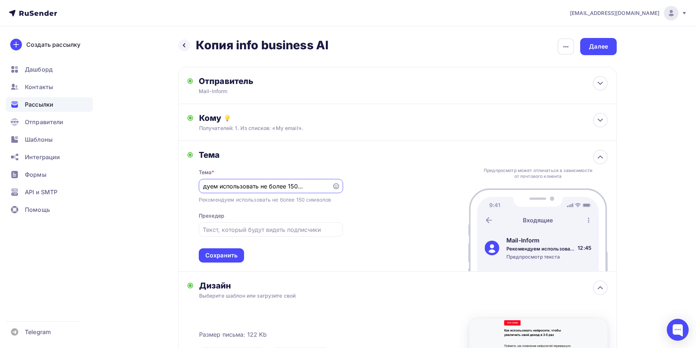
paste input "ак использовать нейросети"
type input "Как использовать нейросети"
click at [394, 225] on div "Тема Тема * Как использовать нейросети Рекомендуем использовать не более 150 си…" at bounding box center [397, 206] width 438 height 131
click at [228, 249] on div "Тема * Как использовать нейросети Рекомендуем использовать не более 150 символо…" at bounding box center [271, 211] width 144 height 103
click at [229, 257] on div "Сохранить" at bounding box center [221, 255] width 32 height 8
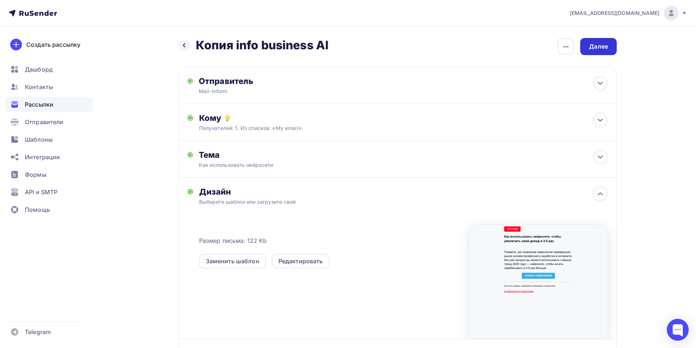
click at [604, 47] on div "Далее" at bounding box center [598, 46] width 19 height 8
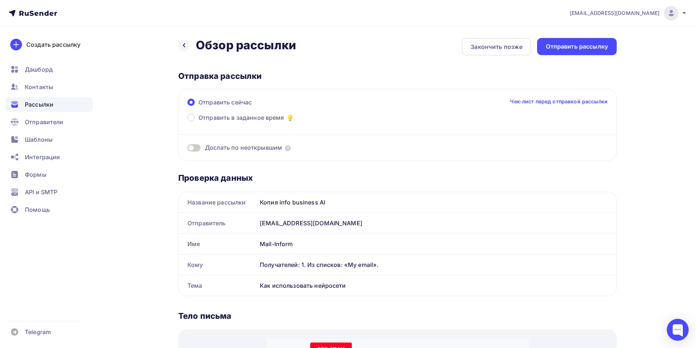
click at [604, 47] on div "Отправить рассылку" at bounding box center [577, 46] width 62 height 8
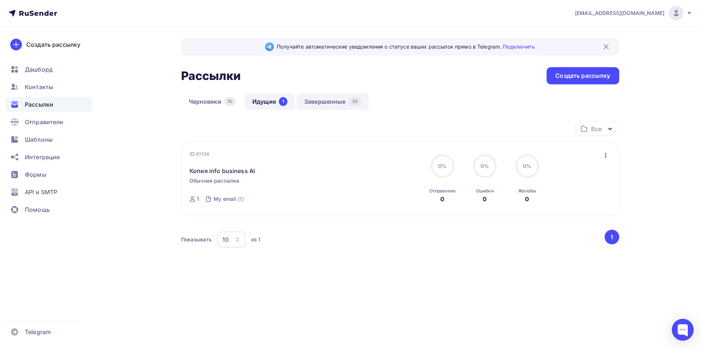
click at [301, 104] on link "Завершенные 39" at bounding box center [333, 101] width 72 height 17
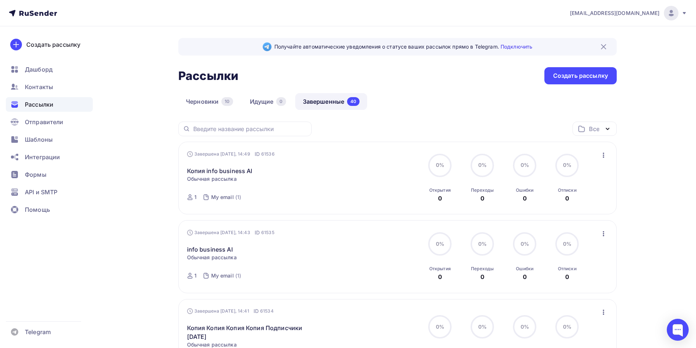
click at [608, 157] on div "Завершена [DATE], 14:49 ID 61536 Копия info business AI Статистика Обзор рассыл…" at bounding box center [397, 178] width 438 height 73
click at [595, 155] on div "Завершена [DATE], 14:49 ID 61536 Копия info business AI Статистика Обзор рассыл…" at bounding box center [397, 179] width 421 height 56
click at [599, 155] on icon "button" at bounding box center [603, 155] width 9 height 9
click at [406, 175] on div "Завершена [DATE], 14:49 ID 61536 Копия info business AI Статистика Обзор рассыл…" at bounding box center [397, 179] width 421 height 56
click at [602, 161] on div "Завершена [DATE], 14:49 ID 61536 Копия info business AI Статистика Обзор рассыл…" at bounding box center [397, 179] width 421 height 56
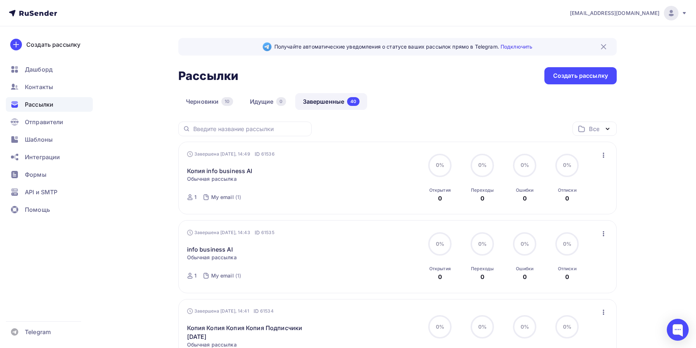
click at [604, 158] on icon "button" at bounding box center [603, 155] width 9 height 9
click at [564, 207] on div "Копировать в новую" at bounding box center [570, 203] width 75 height 9
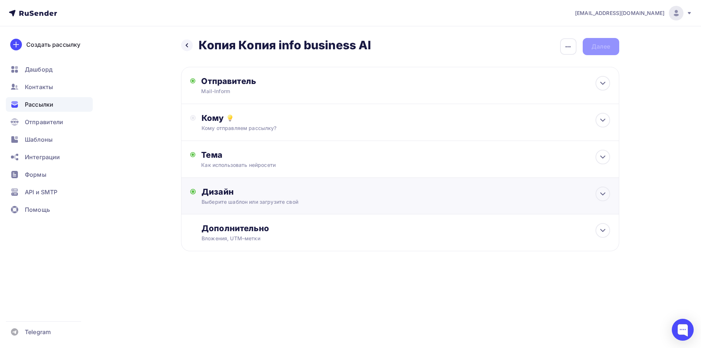
click at [277, 187] on div "Дизайн" at bounding box center [406, 192] width 408 height 10
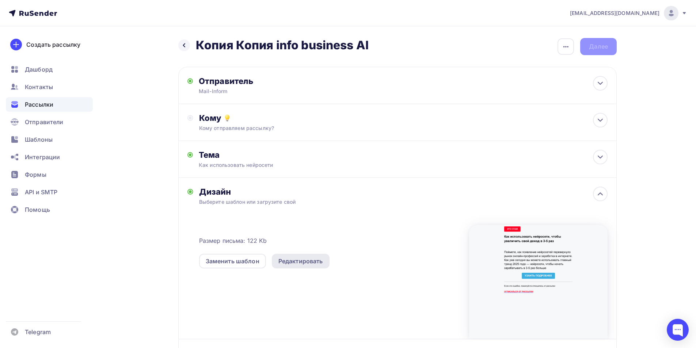
click at [304, 268] on div "Редактировать" at bounding box center [301, 261] width 58 height 15
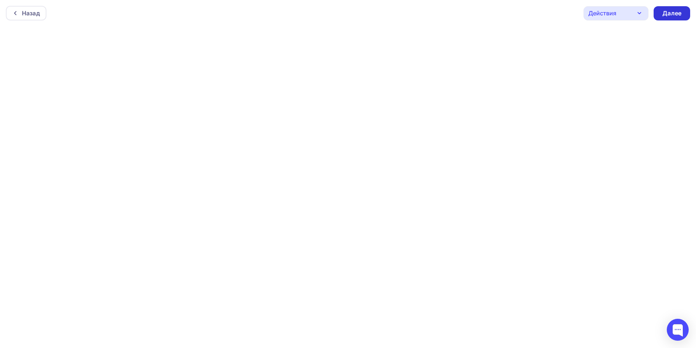
click at [688, 16] on div "Далее" at bounding box center [672, 13] width 37 height 14
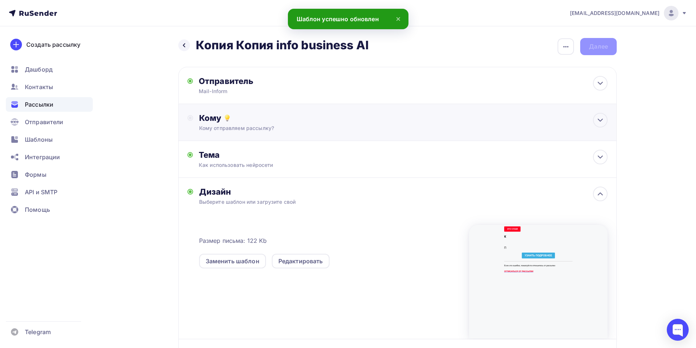
click at [216, 110] on div "Кому Кому отправляем рассылку? Списки получателей Выберите список Все списки id…" at bounding box center [397, 122] width 438 height 37
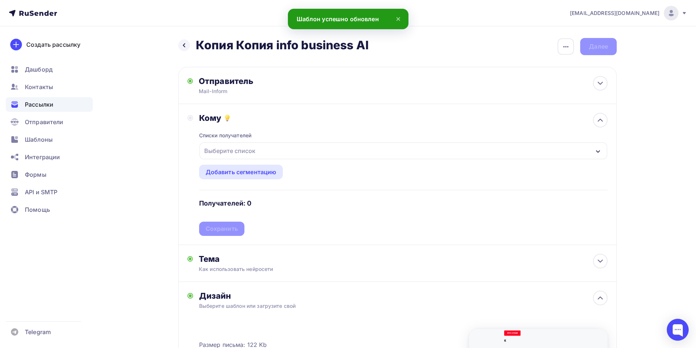
click at [228, 165] on div "Списки получателей Выберите список Все списки id Подписчики формы подписки [DOM…" at bounding box center [403, 179] width 408 height 113
click at [235, 155] on div "Выберите список" at bounding box center [229, 150] width 57 height 13
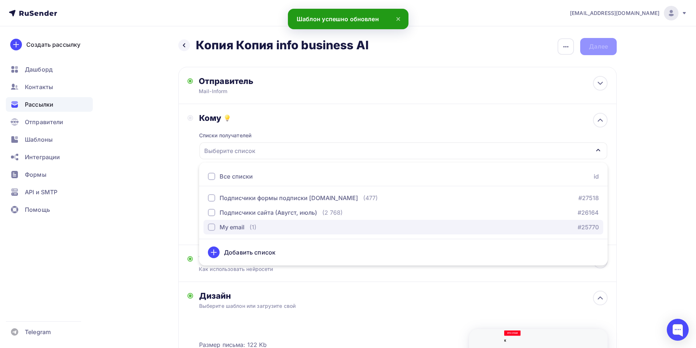
click at [228, 223] on div "My email" at bounding box center [232, 227] width 25 height 9
click at [179, 201] on div "Кому Списки получателей My email Все списки id Подписчики формы подписки [DOMAI…" at bounding box center [397, 174] width 438 height 141
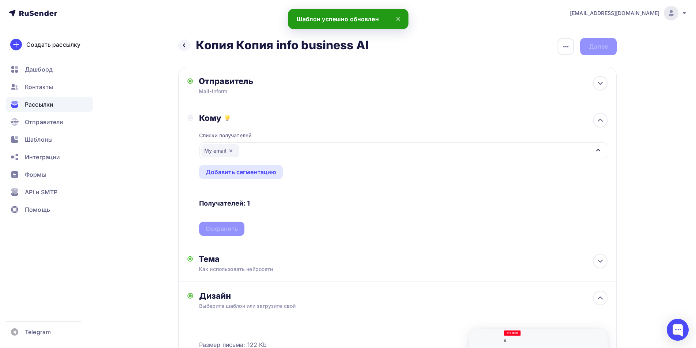
click at [224, 225] on div "Списки получателей My email Все списки id Подписчики формы подписки [DOMAIN_NAM…" at bounding box center [403, 179] width 408 height 113
click at [224, 225] on div "Сохранить" at bounding box center [222, 229] width 32 height 8
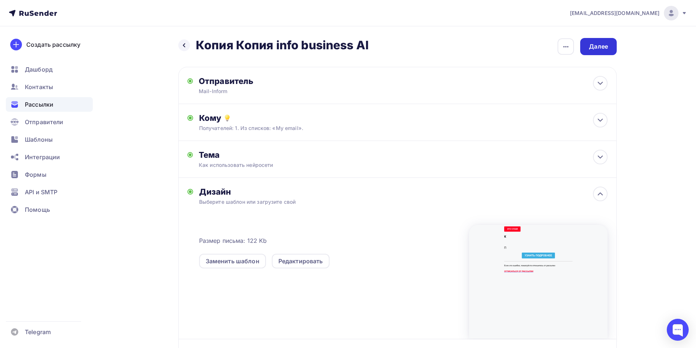
click at [598, 41] on div "Далее" at bounding box center [598, 46] width 37 height 17
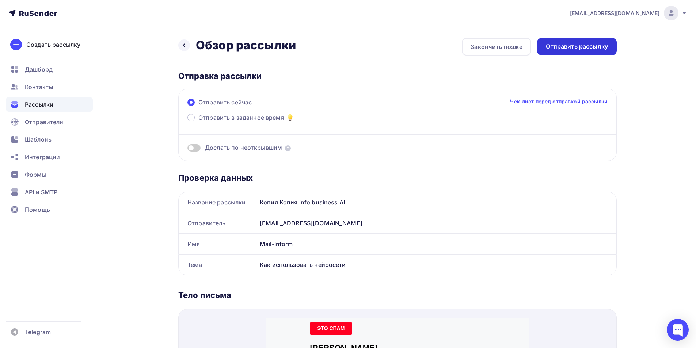
click at [589, 39] on div "Отправить рассылку" at bounding box center [577, 46] width 80 height 17
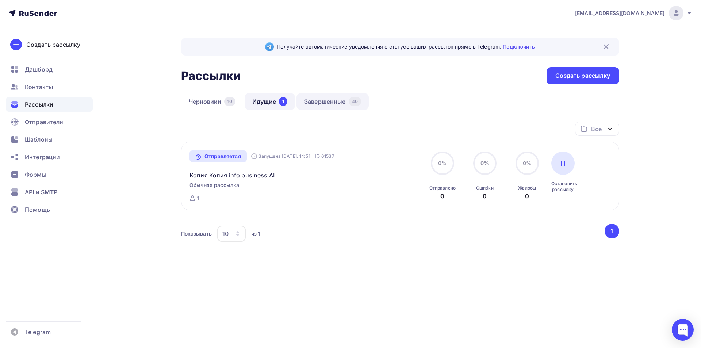
click at [312, 96] on link "Завершенные 40" at bounding box center [333, 101] width 72 height 17
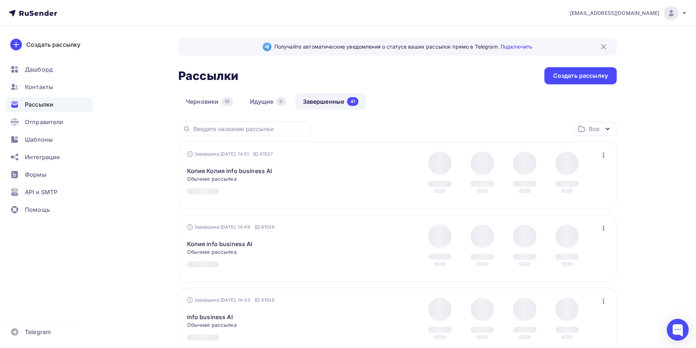
click at [605, 150] on div "Завершена [DATE], 14:51 ID 61537 Копия Копия info business AI Статистика Обзор …" at bounding box center [397, 175] width 438 height 67
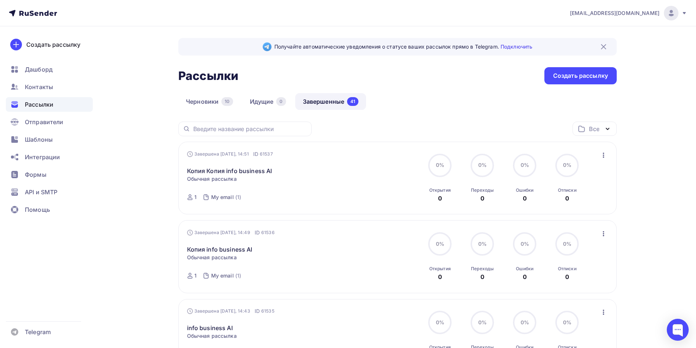
click at [595, 166] on div "Завершена [DATE], 14:51 ID 61537 Копия Копия info business AI Статистика Обзор …" at bounding box center [397, 179] width 421 height 56
click at [596, 151] on div "Завершена [DATE], 14:51 ID 61537 Копия Копия info business AI Статистика Обзор …" at bounding box center [397, 179] width 421 height 56
click at [604, 155] on icon "button" at bounding box center [603, 155] width 9 height 9
click at [558, 205] on div "Копировать в новую" at bounding box center [570, 203] width 75 height 9
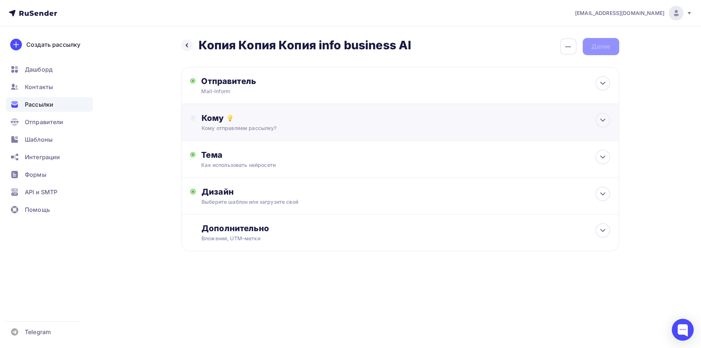
click at [243, 130] on div "Кому отправляем рассылку?" at bounding box center [386, 128] width 368 height 7
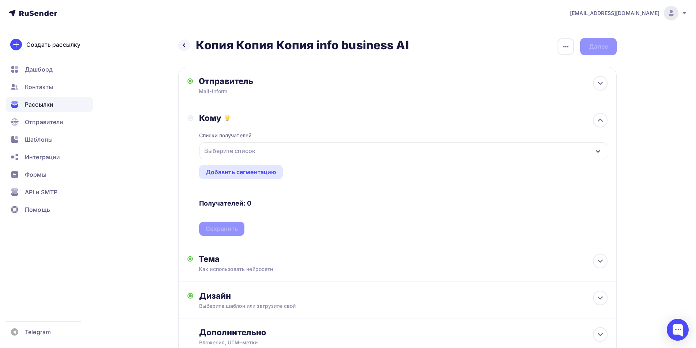
click at [241, 160] on div "Списки получателей Выберите список Все списки id Подписчики формы подписки [DOM…" at bounding box center [403, 179] width 408 height 113
click at [244, 150] on div "Выберите список" at bounding box center [229, 150] width 57 height 13
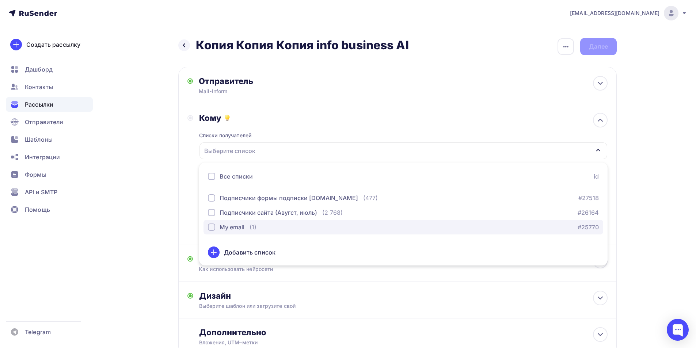
click at [228, 227] on div "My email" at bounding box center [232, 227] width 25 height 9
click at [180, 201] on div "Кому Списки получателей My email Все списки id Подписчики формы подписки [DOMAI…" at bounding box center [397, 174] width 438 height 141
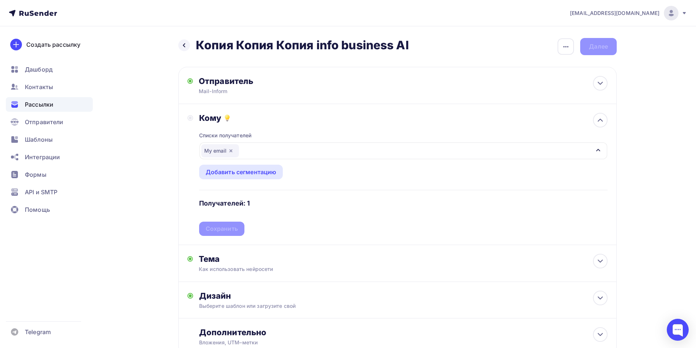
click at [228, 226] on div "Списки получателей My email Все списки id Подписчики формы подписки [DOMAIN_NAM…" at bounding box center [403, 179] width 408 height 113
click at [229, 233] on div "Сохранить" at bounding box center [222, 229] width 32 height 8
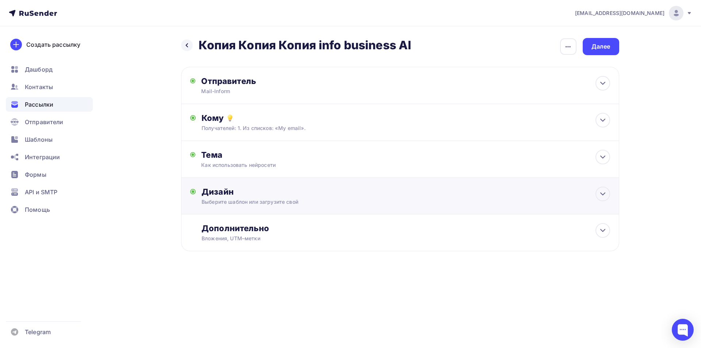
click at [254, 194] on div "Дизайн" at bounding box center [406, 192] width 408 height 10
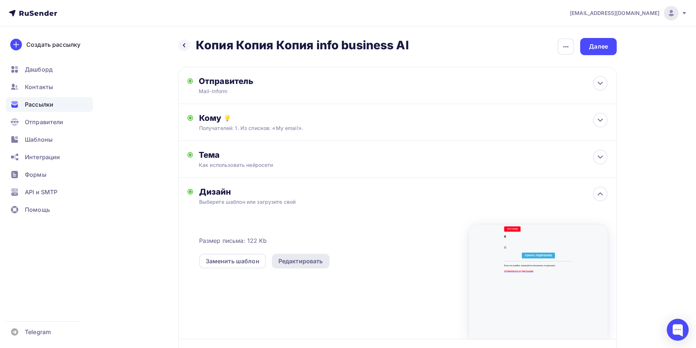
click at [285, 260] on div "Редактировать" at bounding box center [300, 261] width 45 height 9
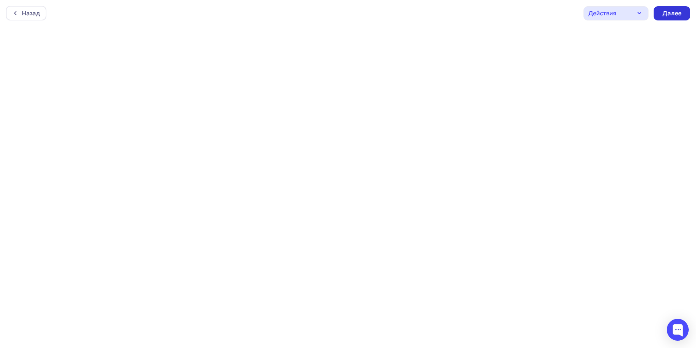
click at [674, 10] on div "Далее" at bounding box center [671, 13] width 19 height 8
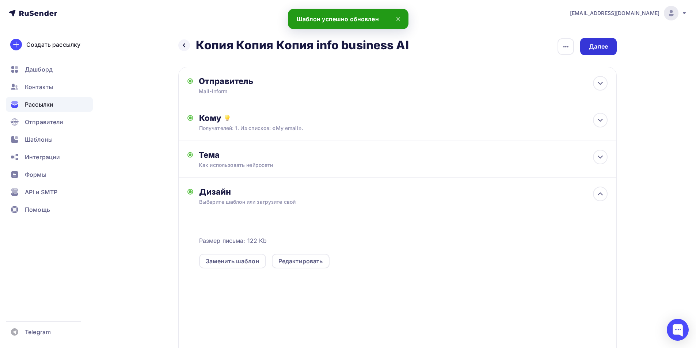
click at [601, 50] on div "Далее" at bounding box center [598, 46] width 19 height 8
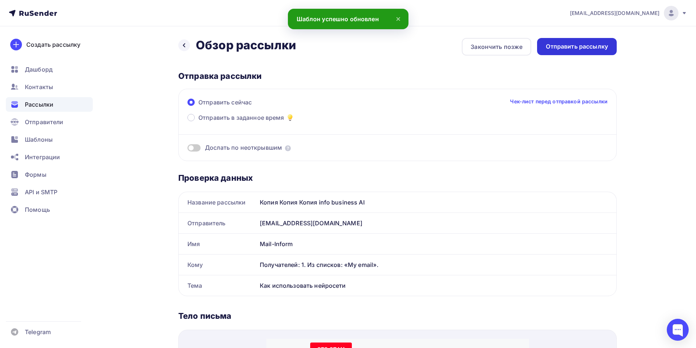
click at [568, 52] on div "Отправить рассылку" at bounding box center [577, 46] width 80 height 17
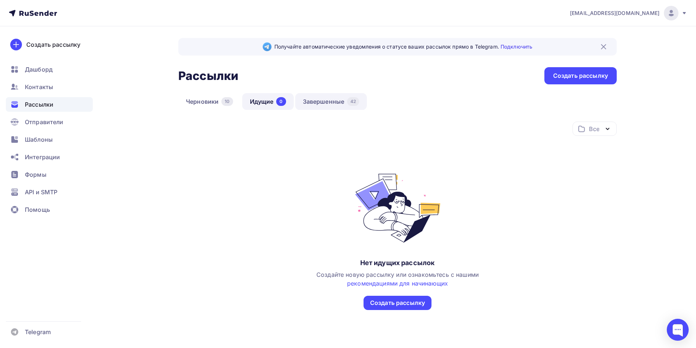
click at [330, 106] on link "Завершенные 42" at bounding box center [331, 101] width 72 height 17
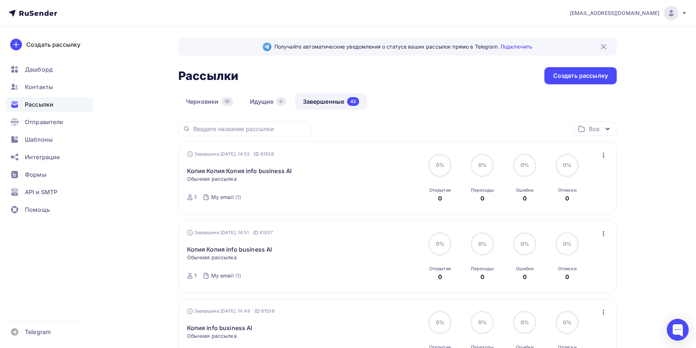
click at [605, 161] on div "Завершена [DATE], 14:52 ID 61538 Копия Копия Копия info business AI Статистика …" at bounding box center [397, 179] width 421 height 56
click at [608, 152] on button "button" at bounding box center [603, 155] width 9 height 9
click at [570, 202] on div "Копировать в новую" at bounding box center [570, 203] width 75 height 9
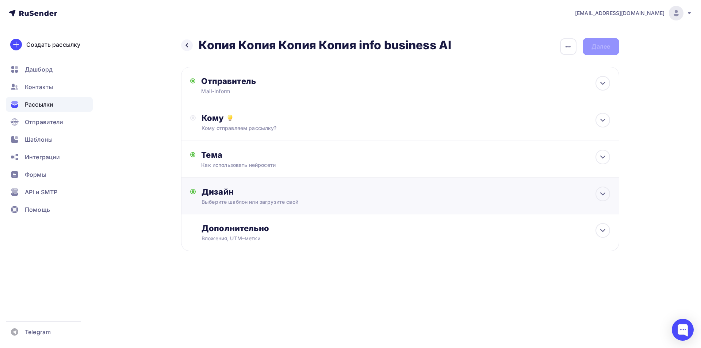
click at [263, 190] on div "Дизайн" at bounding box center [406, 192] width 408 height 10
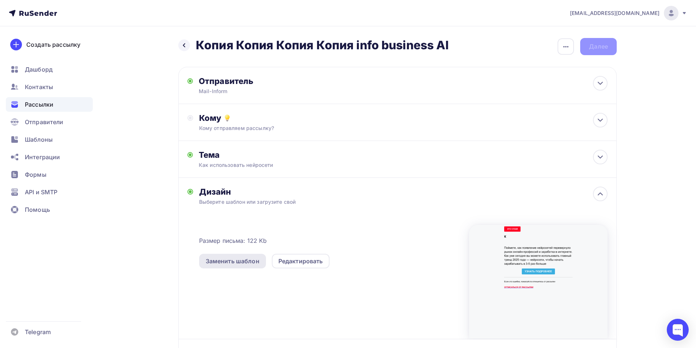
click at [242, 260] on div "Заменить шаблон" at bounding box center [233, 261] width 54 height 9
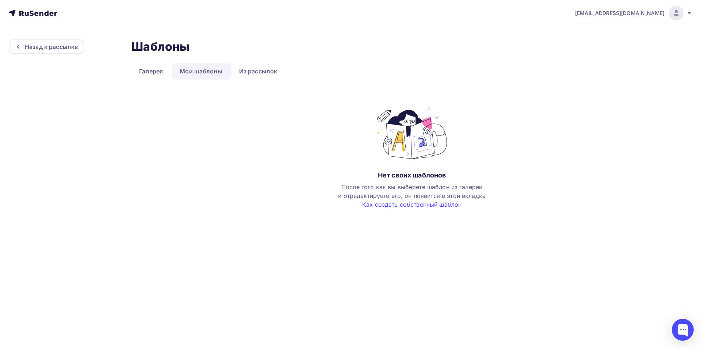
click at [0, 0] on nav "[EMAIL_ADDRESS][DOMAIN_NAME] Аккаунт Тарифы Выйти" at bounding box center [350, 13] width 701 height 26
click at [47, 44] on div "Назад к рассылке" at bounding box center [51, 46] width 53 height 9
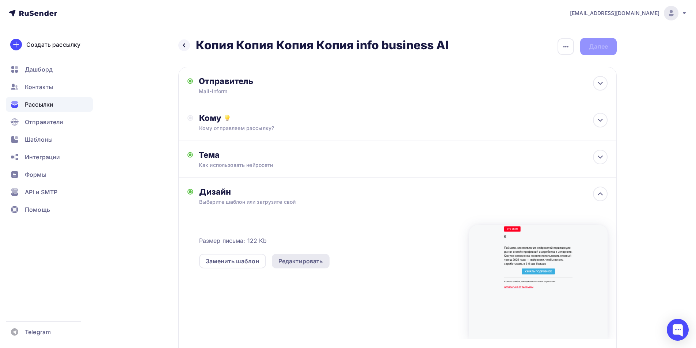
click at [304, 262] on div "Редактировать" at bounding box center [300, 261] width 45 height 9
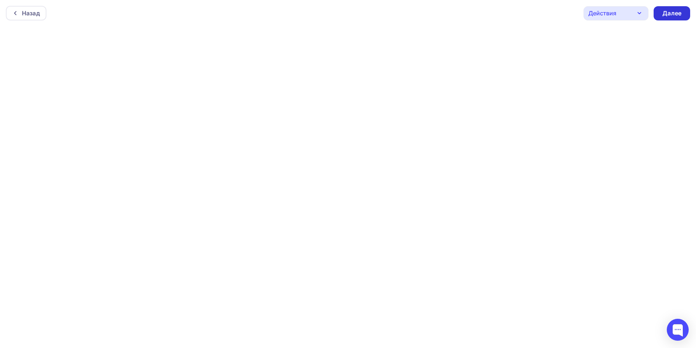
click at [671, 16] on div "Далее" at bounding box center [671, 13] width 19 height 8
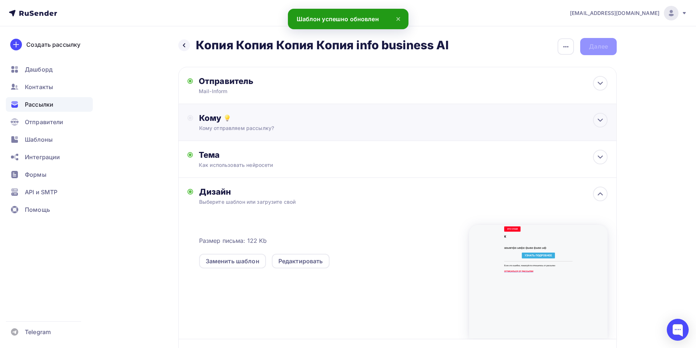
click at [235, 120] on div "Кому" at bounding box center [403, 118] width 408 height 10
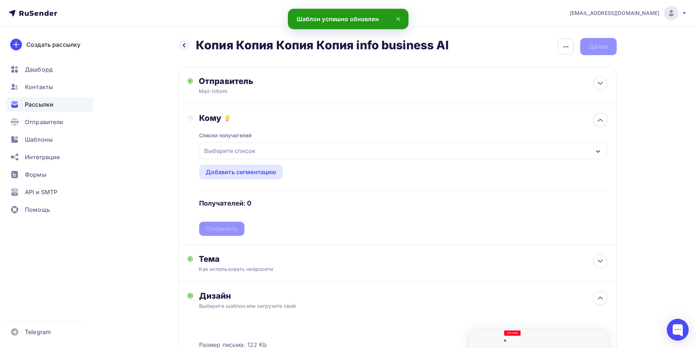
click at [230, 156] on div "Выберите список" at bounding box center [229, 150] width 57 height 13
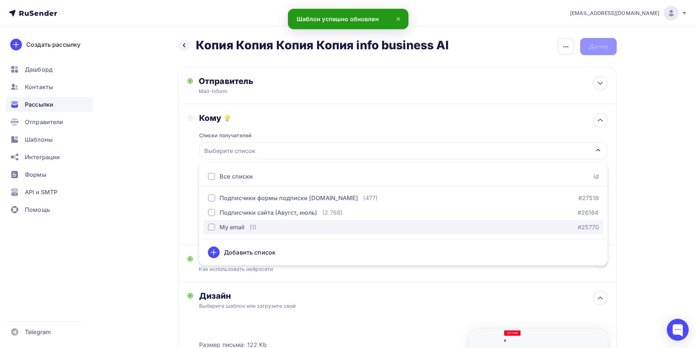
click at [236, 233] on button "My email (1) #25770" at bounding box center [403, 227] width 400 height 15
click at [186, 210] on div "Кому Списки получателей My email Все списки id Подписчики формы подписки [DOMAI…" at bounding box center [397, 174] width 438 height 141
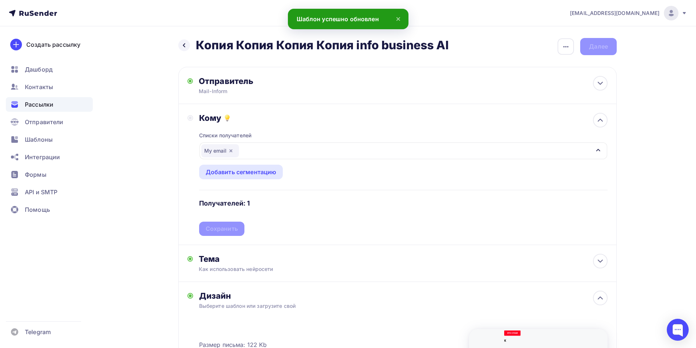
click at [223, 227] on div "Списки получателей My email Все списки id Подписчики формы подписки [DOMAIN_NAM…" at bounding box center [403, 179] width 408 height 113
click at [248, 222] on div "Списки получателей My email Все списки id Подписчики формы подписки [DOMAIN_NAM…" at bounding box center [403, 179] width 408 height 113
click at [239, 228] on div "Сохранить" at bounding box center [221, 229] width 45 height 14
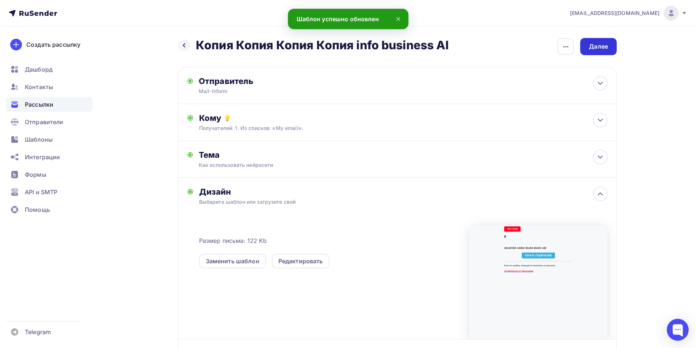
click at [609, 44] on div "Далее" at bounding box center [598, 46] width 37 height 17
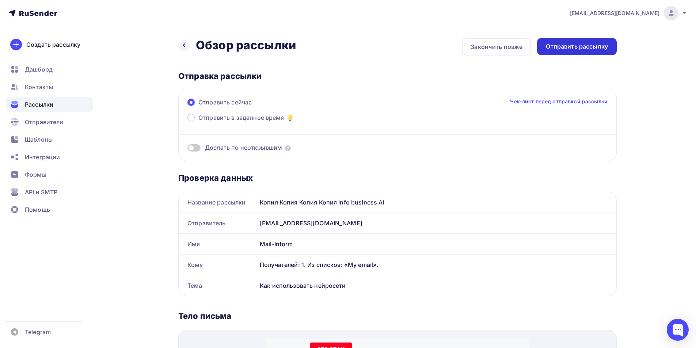
click at [582, 54] on div "Отправить рассылку" at bounding box center [577, 46] width 80 height 17
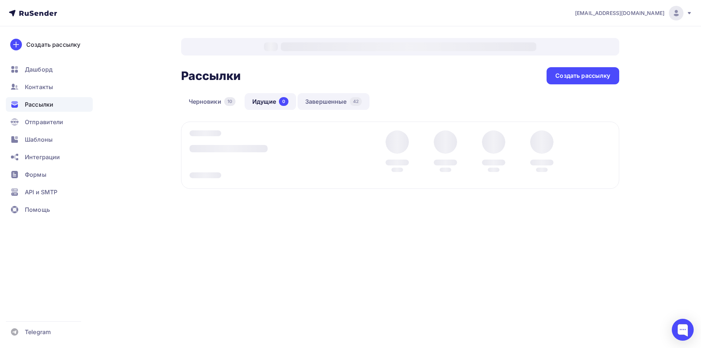
click at [342, 101] on link "Завершенные 42" at bounding box center [334, 101] width 72 height 17
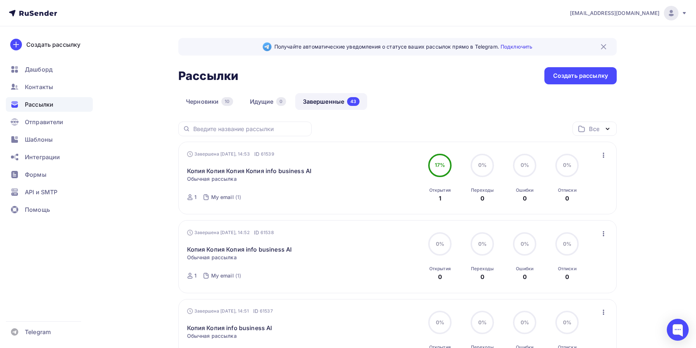
click at [599, 154] on icon "button" at bounding box center [603, 155] width 9 height 9
click at [558, 208] on link "Копировать в новую" at bounding box center [570, 203] width 84 height 15
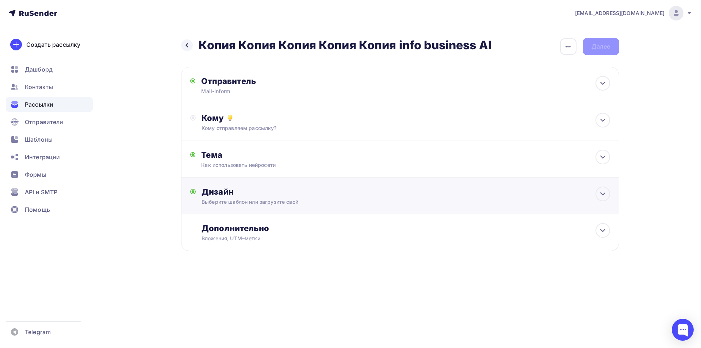
click at [258, 187] on div "Дизайн Выберите шаблон или загрузите свой Размер письма: 122 Kb Заменить шаблон…" at bounding box center [400, 196] width 438 height 37
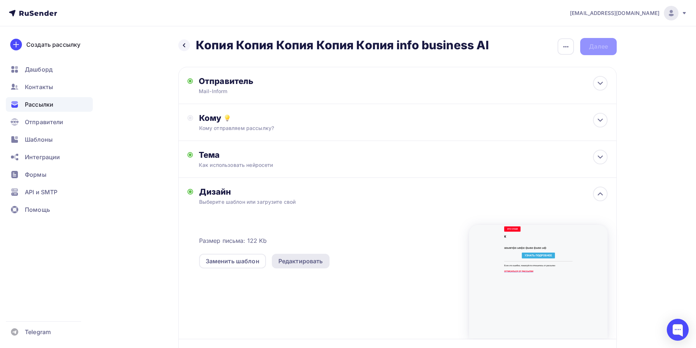
click at [304, 267] on div "Редактировать" at bounding box center [301, 261] width 58 height 15
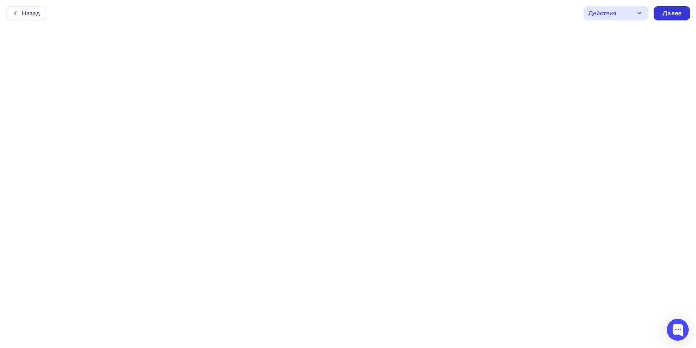
click at [674, 10] on div "Далее" at bounding box center [671, 13] width 19 height 8
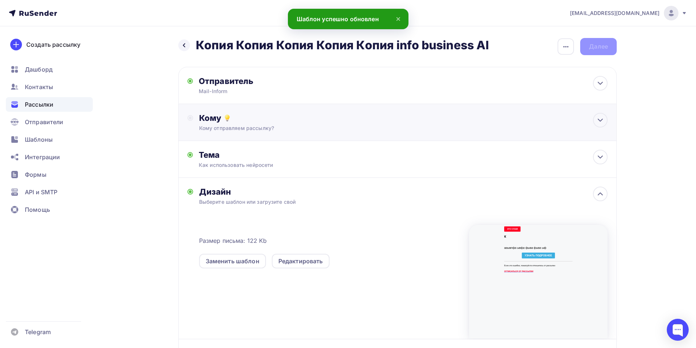
click at [311, 117] on div "Кому" at bounding box center [403, 118] width 408 height 10
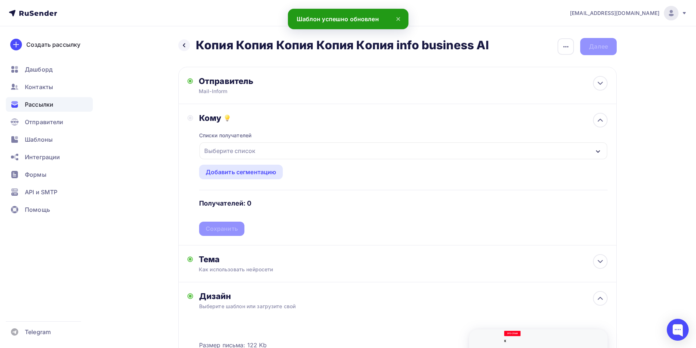
click at [205, 149] on div "Выберите список" at bounding box center [229, 150] width 57 height 13
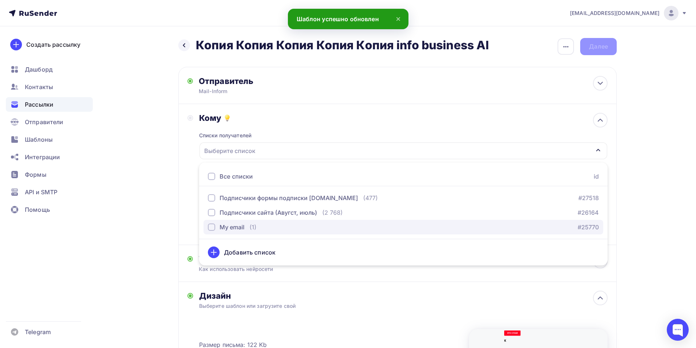
click at [237, 229] on div "My email" at bounding box center [232, 227] width 25 height 9
click at [178, 203] on div "Назад Копия Копия Копия Копия Копия info business AI Копия Копия Копия Копия Ко…" at bounding box center [348, 276] width 599 height 501
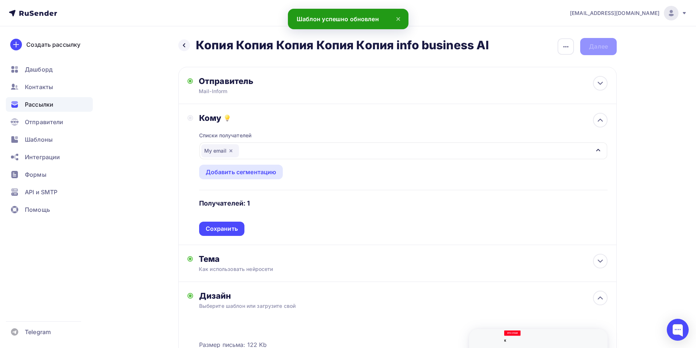
click at [227, 230] on div "Сохранить" at bounding box center [222, 229] width 32 height 8
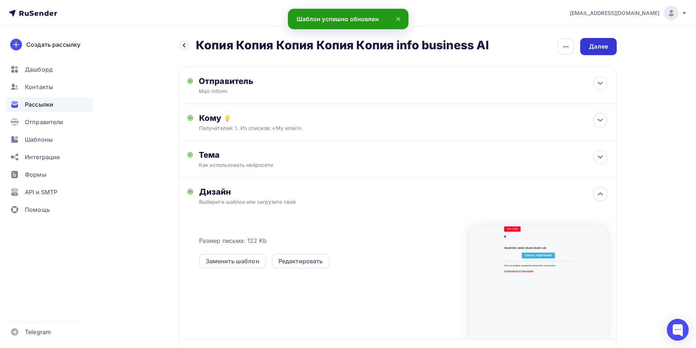
click at [598, 44] on div "Далее" at bounding box center [598, 46] width 19 height 8
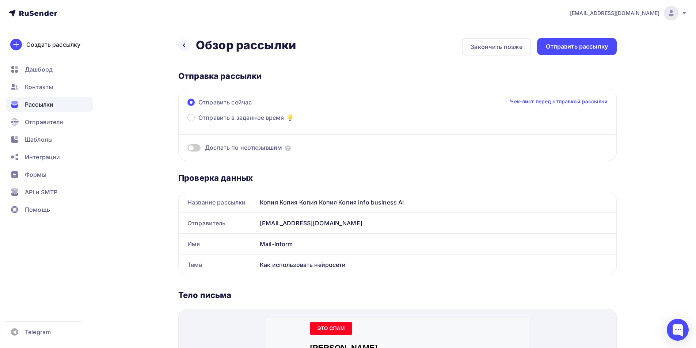
click at [598, 44] on div "Отправить рассылку" at bounding box center [577, 46] width 62 height 8
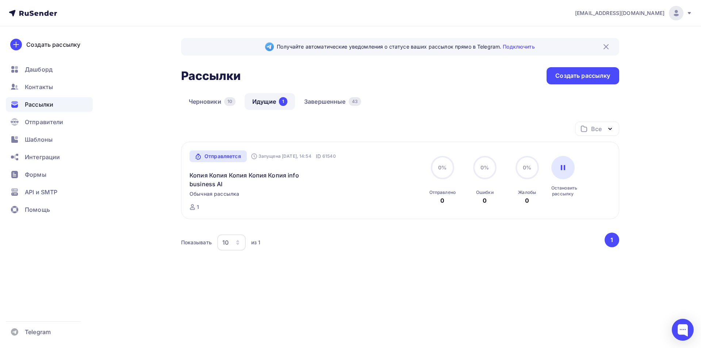
click at [330, 114] on div "Черновики 10 Идущие 1 Завершенные 43" at bounding box center [400, 107] width 438 height 28
click at [334, 99] on link "Завершенные 43" at bounding box center [333, 101] width 72 height 17
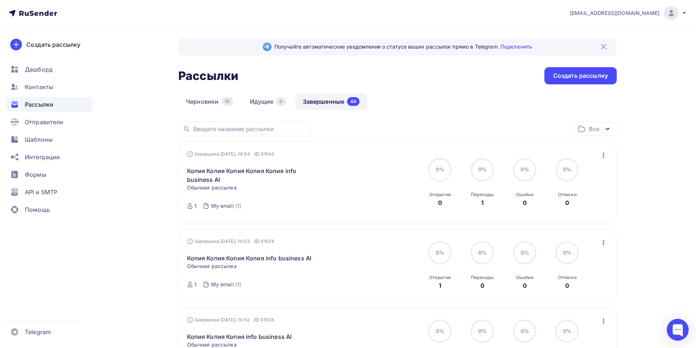
click at [599, 163] on div "Завершена Сегодня, 14:54 ID 61540 Копия Копия Копия Копия Копия info business A…" at bounding box center [397, 183] width 421 height 64
drag, startPoint x: 617, startPoint y: 149, endPoint x: 599, endPoint y: 157, distance: 19.6
click at [599, 157] on icon "button" at bounding box center [603, 155] width 9 height 9
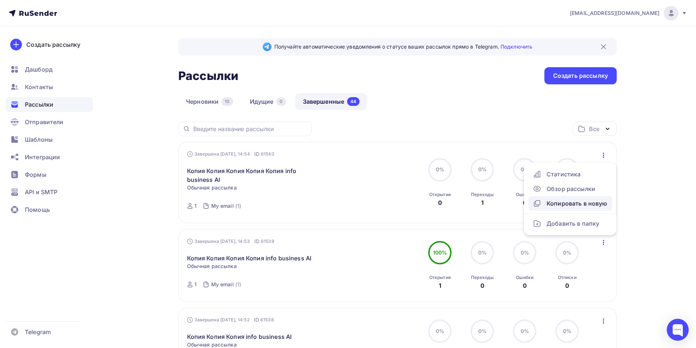
click at [559, 206] on div "Копировать в новую" at bounding box center [570, 203] width 75 height 9
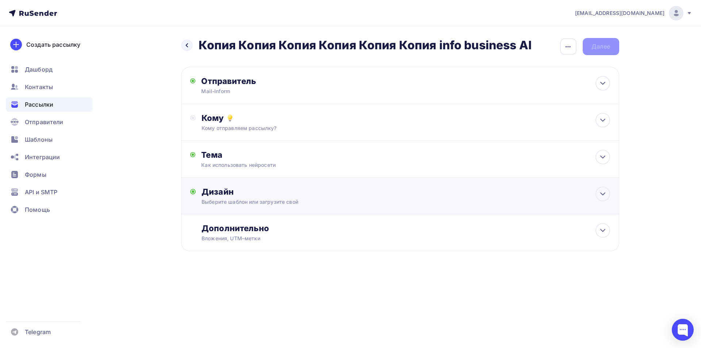
click at [258, 205] on div "Выберите шаблон или загрузите свой" at bounding box center [386, 201] width 368 height 7
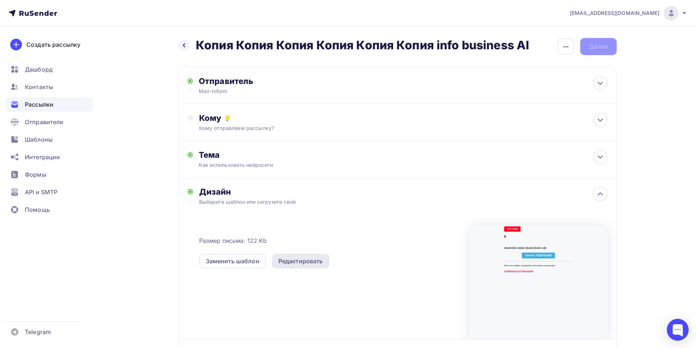
click at [284, 263] on div "Редактировать" at bounding box center [300, 261] width 45 height 9
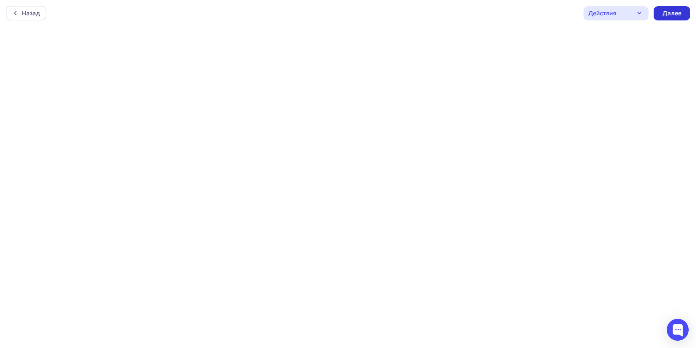
click at [665, 13] on div "Далее" at bounding box center [671, 13] width 19 height 8
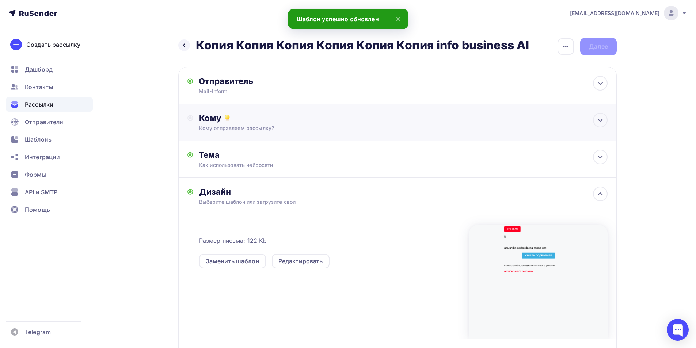
click at [396, 123] on div "Кому Кому отправляем рассылку? Списки получателей Выберите список Все списки id…" at bounding box center [403, 122] width 408 height 19
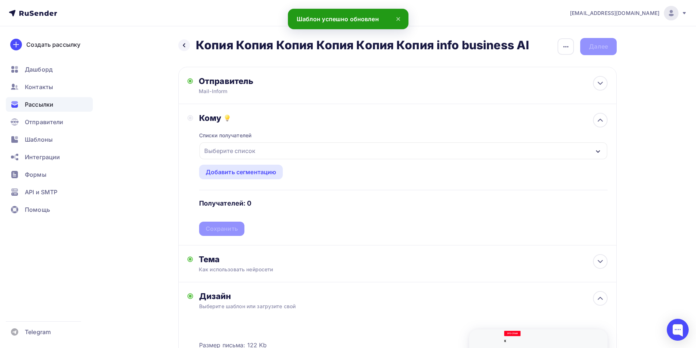
click at [247, 146] on div "Выберите список" at bounding box center [229, 150] width 57 height 13
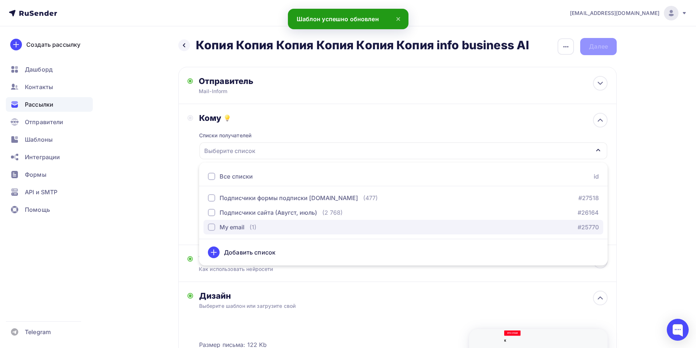
click at [233, 228] on div "My email" at bounding box center [232, 227] width 25 height 9
click at [183, 184] on div "Кому Списки получателей My email Все списки id Подписчики формы подписки [DOMAI…" at bounding box center [397, 174] width 438 height 141
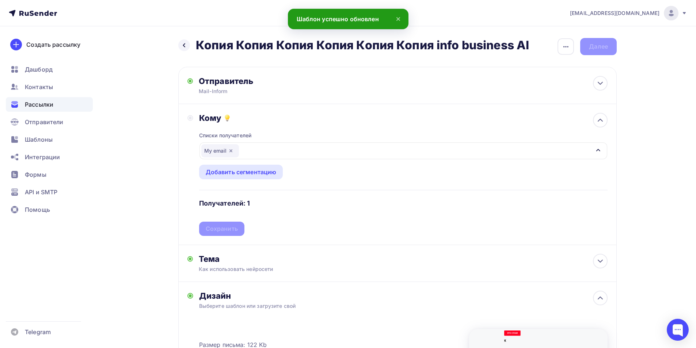
click at [242, 230] on div "Списки получателей My email Все списки id Подписчики формы подписки [DOMAIN_NAM…" at bounding box center [403, 179] width 408 height 113
click at [225, 225] on div "Сохранить" at bounding box center [222, 229] width 32 height 8
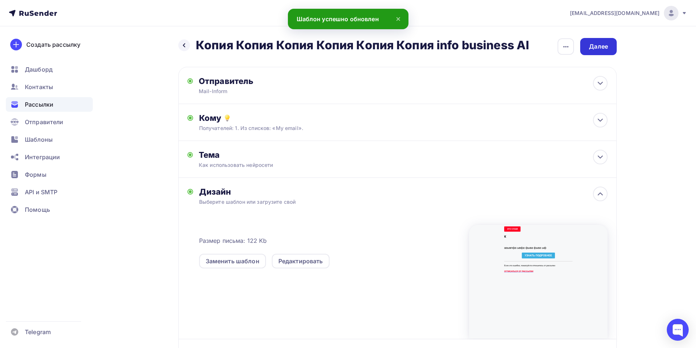
click at [612, 46] on div "Далее" at bounding box center [598, 46] width 37 height 17
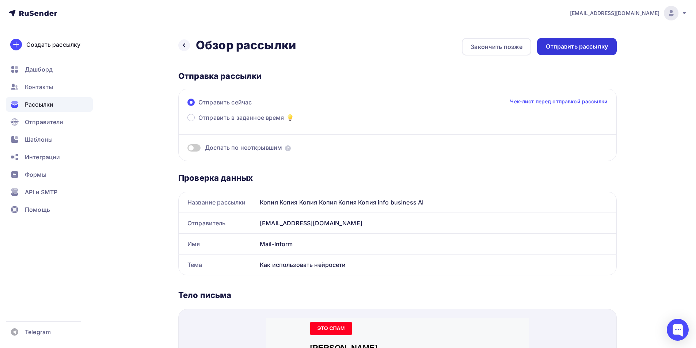
click at [588, 52] on div "Отправить рассылку" at bounding box center [577, 46] width 80 height 17
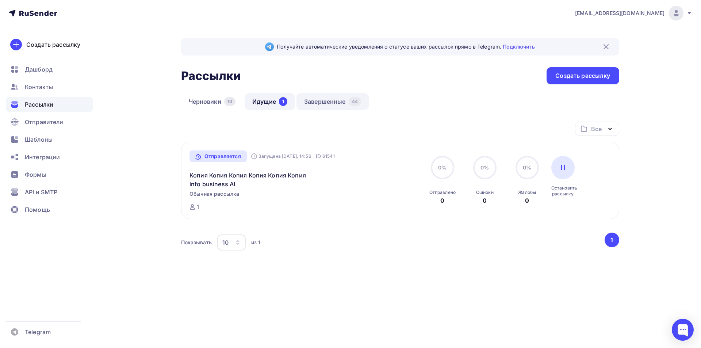
click at [349, 106] on link "Завершенные 44" at bounding box center [333, 101] width 72 height 17
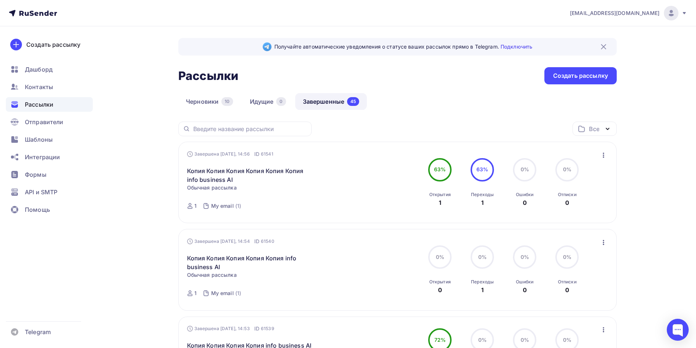
click at [605, 157] on icon "button" at bounding box center [603, 155] width 9 height 9
click at [563, 203] on div "Копировать в новую" at bounding box center [570, 203] width 75 height 9
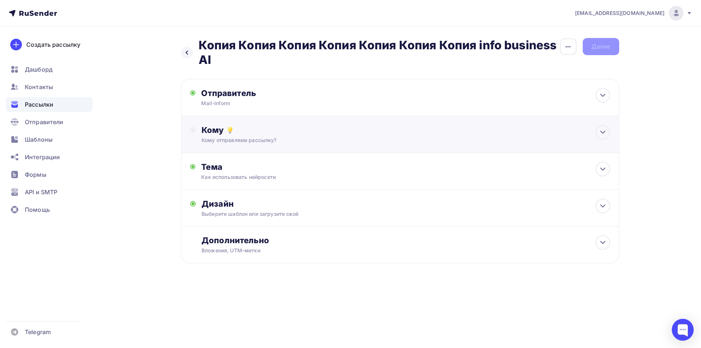
click at [298, 143] on div "Кому отправляем рассылку?" at bounding box center [386, 140] width 368 height 7
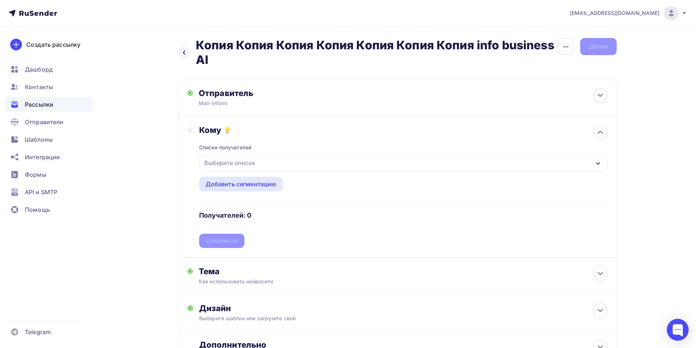
click at [253, 166] on div "Выберите список" at bounding box center [229, 162] width 57 height 13
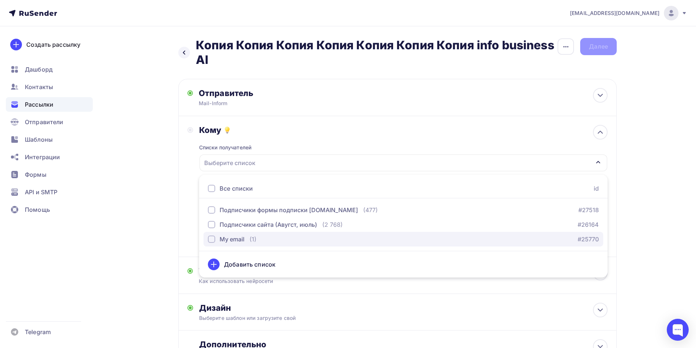
click at [228, 239] on div "My email" at bounding box center [232, 239] width 25 height 9
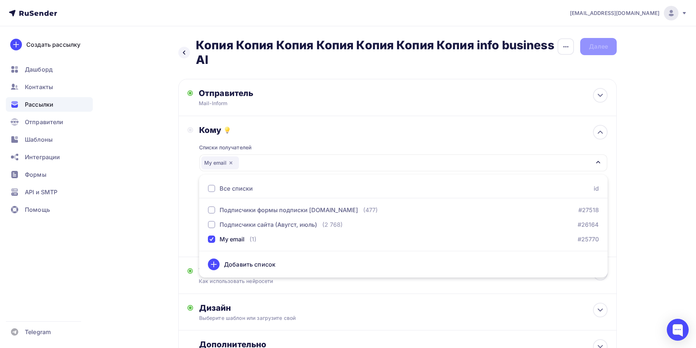
click at [127, 217] on div "Назад Копия Копия Копия Копия Копия Копия Копия info business AI Копия Копия Ко…" at bounding box center [348, 220] width 599 height 388
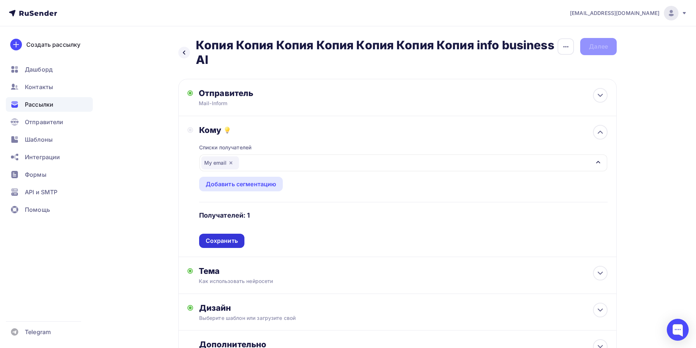
click at [225, 240] on div "Сохранить" at bounding box center [222, 241] width 32 height 8
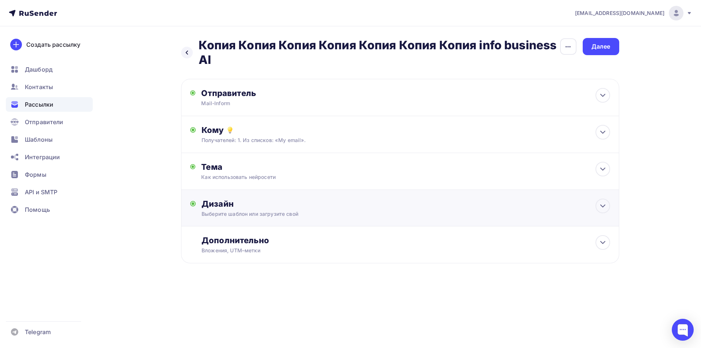
click at [248, 213] on div "Выберите шаблон или загрузите свой" at bounding box center [386, 213] width 368 height 7
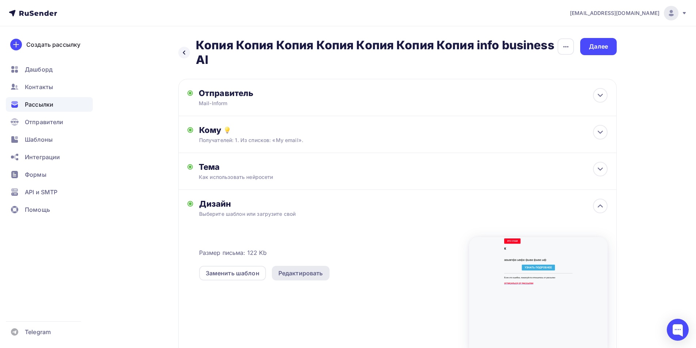
click at [285, 273] on div "Редактировать" at bounding box center [300, 273] width 45 height 9
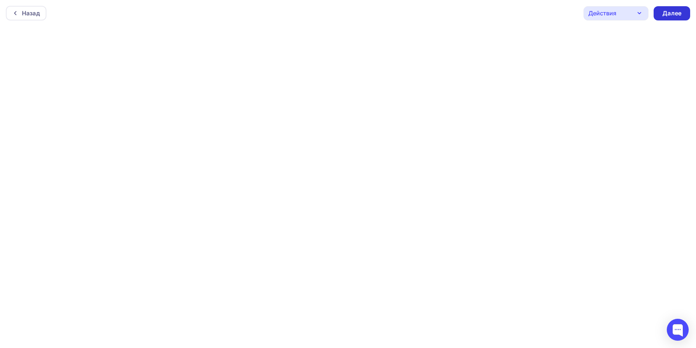
click at [674, 18] on div "Далее" at bounding box center [672, 13] width 37 height 14
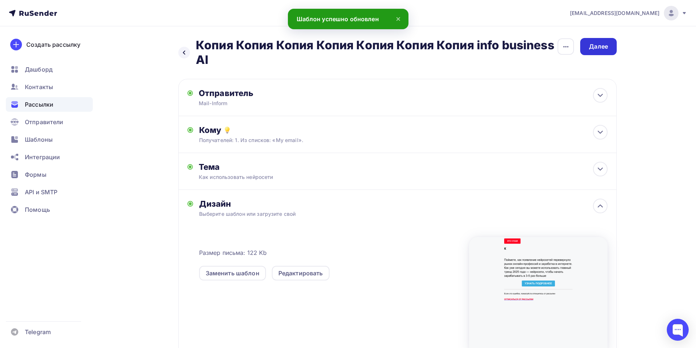
click at [605, 44] on div "Далее" at bounding box center [598, 46] width 19 height 8
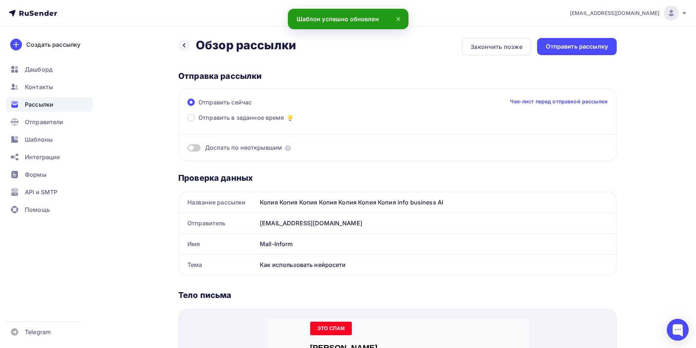
click at [601, 46] on div "Отправить рассылку" at bounding box center [577, 46] width 62 height 8
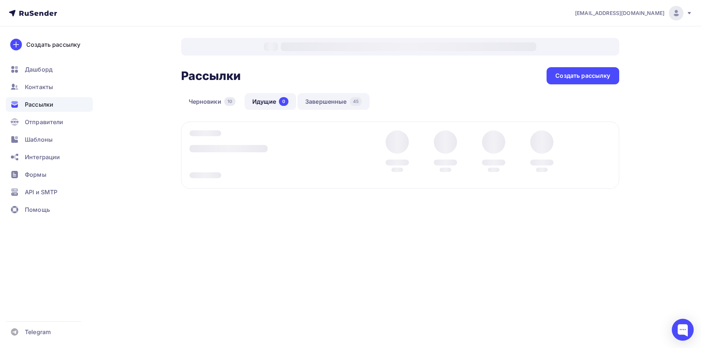
click at [342, 102] on link "Завершенные 45" at bounding box center [334, 101] width 72 height 17
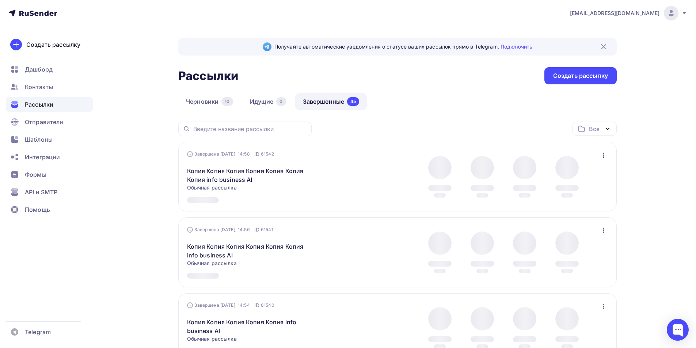
click at [601, 159] on icon "button" at bounding box center [603, 155] width 9 height 9
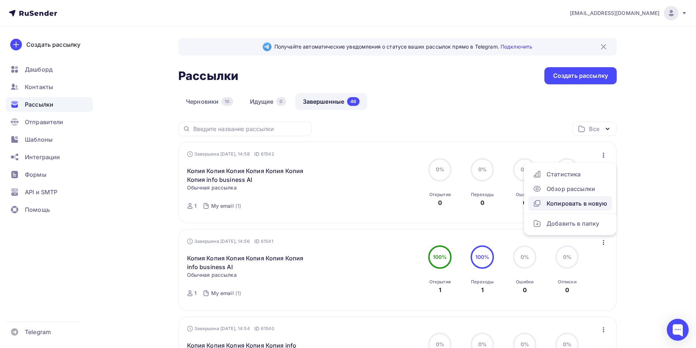
click at [545, 205] on div "Копировать в новую" at bounding box center [570, 203] width 75 height 9
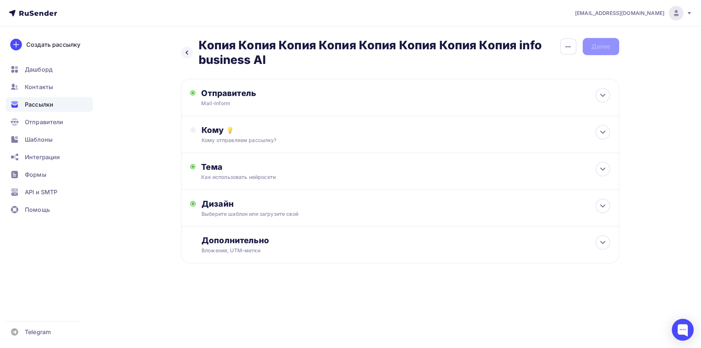
click at [266, 43] on h2 "Копия Копия Копия Копия Копия Копия Копия Копия info business AI" at bounding box center [379, 52] width 361 height 29
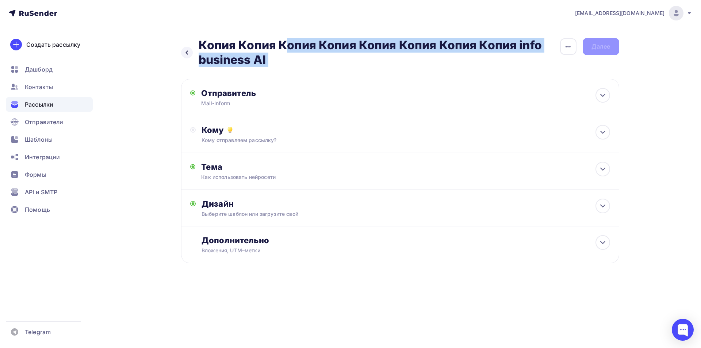
click at [266, 43] on h2 "Копия Копия Копия Копия Копия Копия Копия Копия info business AI" at bounding box center [379, 52] width 361 height 29
click at [559, 47] on h2 "Копия Копия Копия Копия Копия Копия Копия Копия info business AI" at bounding box center [379, 52] width 361 height 29
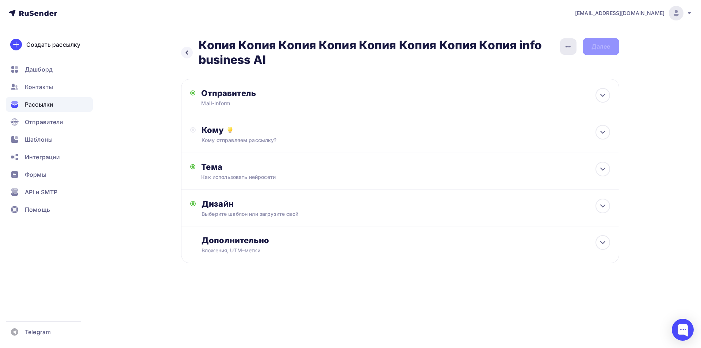
click at [571, 47] on icon "button" at bounding box center [568, 46] width 9 height 9
click at [253, 208] on div "Дизайн" at bounding box center [406, 204] width 408 height 10
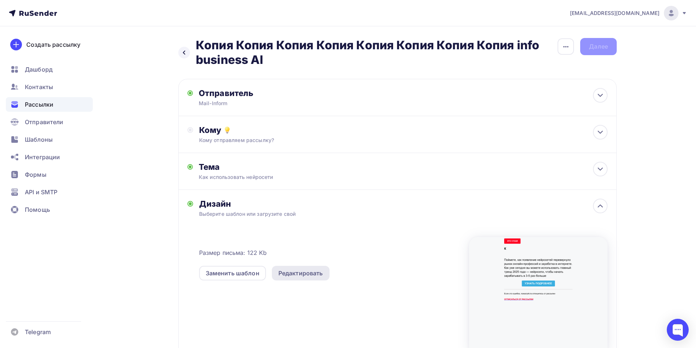
click at [296, 273] on div "Редактировать" at bounding box center [300, 273] width 45 height 9
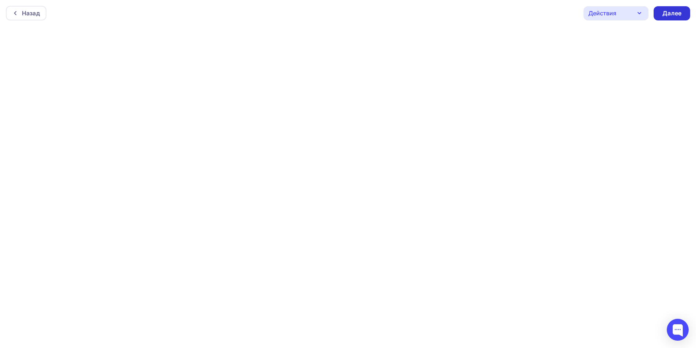
click at [680, 18] on div "Далее" at bounding box center [672, 13] width 37 height 14
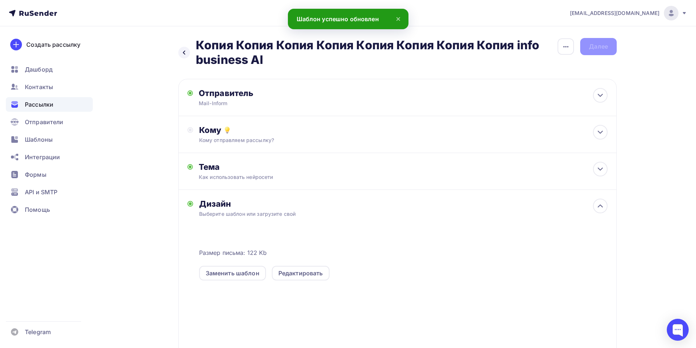
click at [571, 34] on div "Назад Копия Копия Копия Копия Копия Копия Копия Копия info business AI Копия Ко…" at bounding box center [348, 230] width 599 height 409
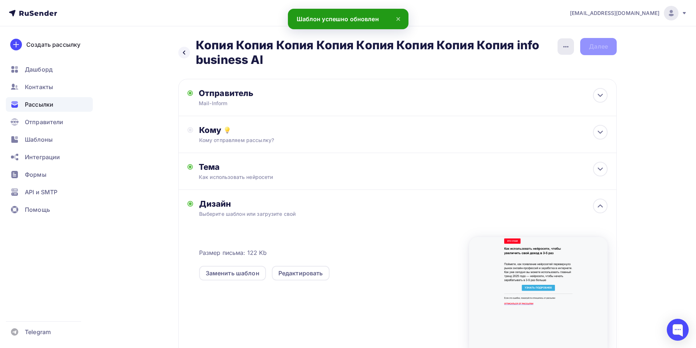
click at [570, 40] on div "button" at bounding box center [565, 46] width 16 height 16
click at [535, 76] on link "Закончить позже" at bounding box center [526, 69] width 99 height 15
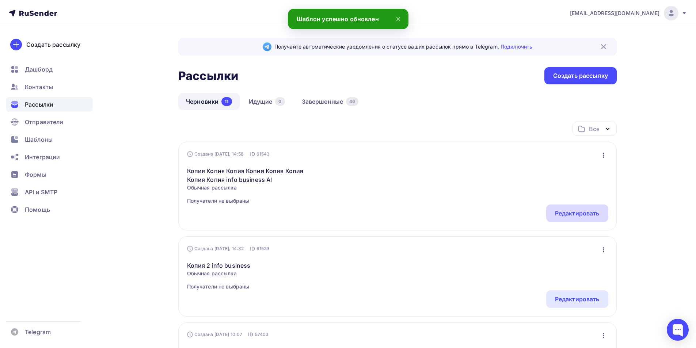
click at [585, 215] on div "Редактировать" at bounding box center [577, 213] width 45 height 9
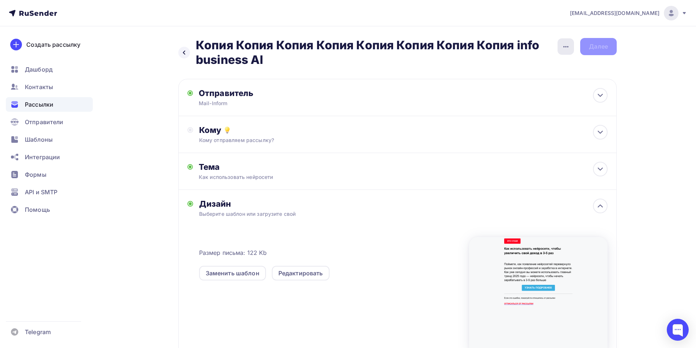
click at [571, 47] on div "button" at bounding box center [565, 46] width 16 height 16
click at [532, 87] on div "Переименовать рассылку" at bounding box center [527, 84] width 91 height 9
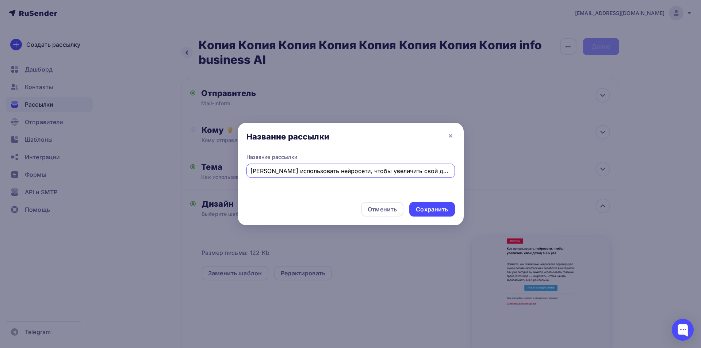
drag, startPoint x: 340, startPoint y: 170, endPoint x: 466, endPoint y: 174, distance: 125.7
click at [466, 174] on div "Название рассылки Название рассылки Кaк иcпользовaть нeйроceти, чтобы увeличить…" at bounding box center [350, 174] width 701 height 348
type input "Кaк иcпользовaть нeйроceти - курс"
click at [431, 217] on div "Отменить Сохранить" at bounding box center [351, 210] width 226 height 29
click at [418, 212] on div "Сохранить" at bounding box center [432, 209] width 32 height 8
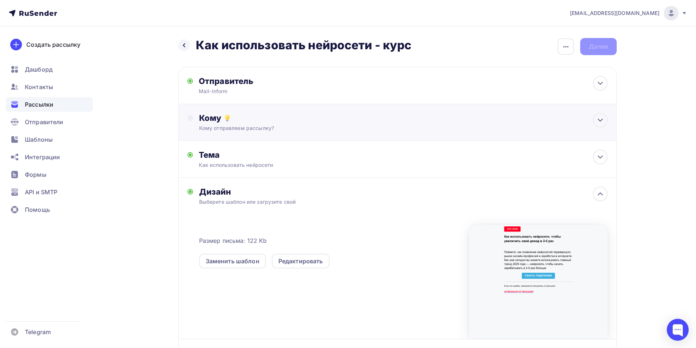
click at [248, 120] on div "Кому" at bounding box center [403, 118] width 408 height 10
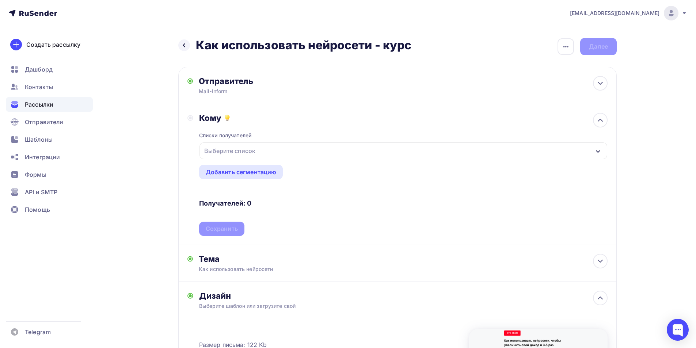
click at [239, 150] on div "Выберите список" at bounding box center [229, 150] width 57 height 13
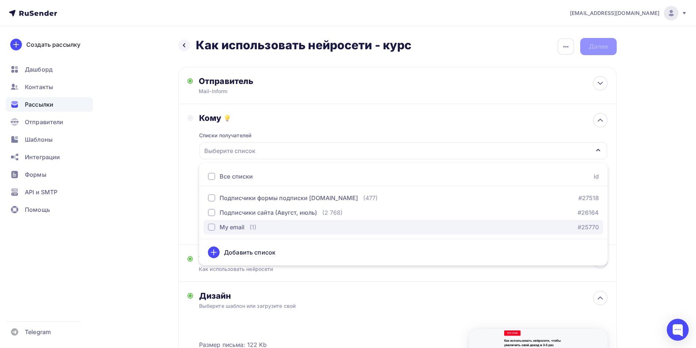
click at [229, 232] on div "My email" at bounding box center [232, 227] width 25 height 9
click at [161, 202] on div "Назад Кaк иcпользовaть нeйроceти - курс Кaк иcпользовaть нeйроceти - курс Закон…" at bounding box center [348, 276] width 599 height 501
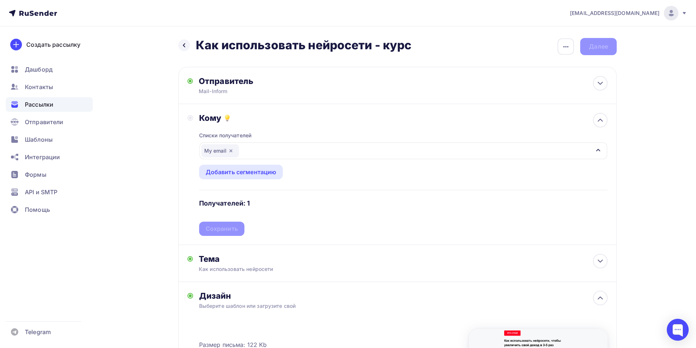
click at [209, 231] on div "Списки получателей My email Все списки id Подписчики формы подписки [DOMAIN_NAM…" at bounding box center [403, 179] width 408 height 113
click at [240, 228] on div "Сохранить" at bounding box center [221, 229] width 45 height 14
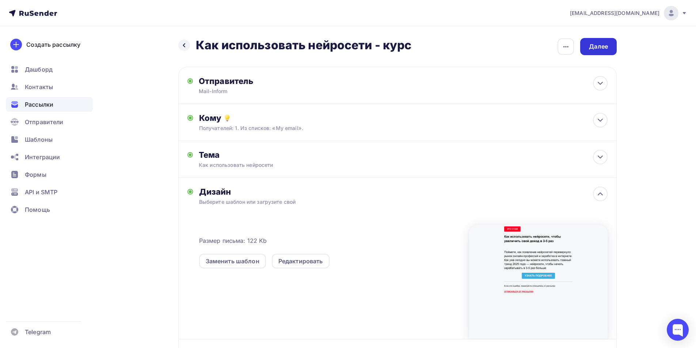
click at [601, 44] on div "Далее" at bounding box center [598, 46] width 19 height 8
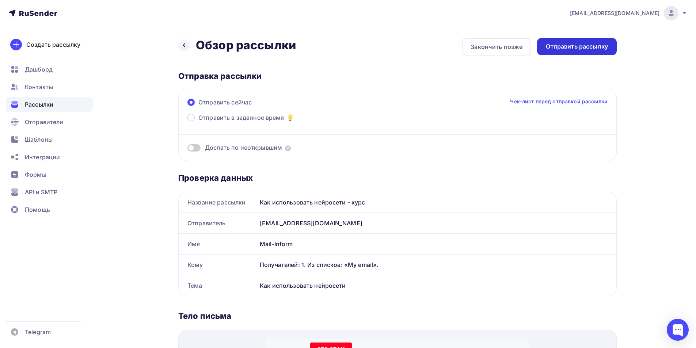
click at [573, 46] on div "Отправить рассылку" at bounding box center [577, 46] width 62 height 8
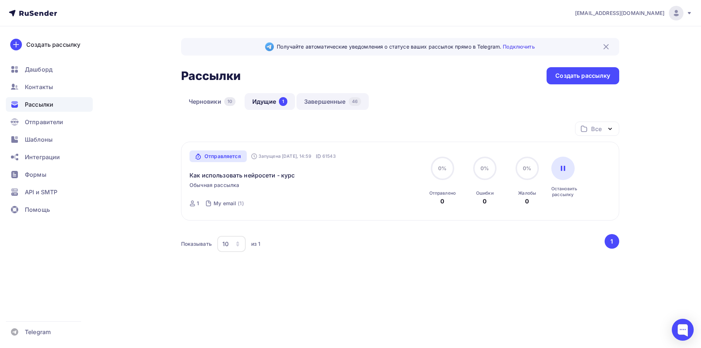
click at [335, 101] on link "Завершенные 46" at bounding box center [333, 101] width 72 height 17
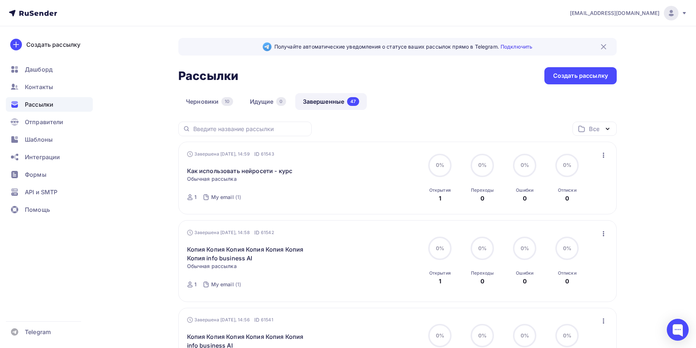
click at [602, 157] on icon "button" at bounding box center [603, 155] width 9 height 9
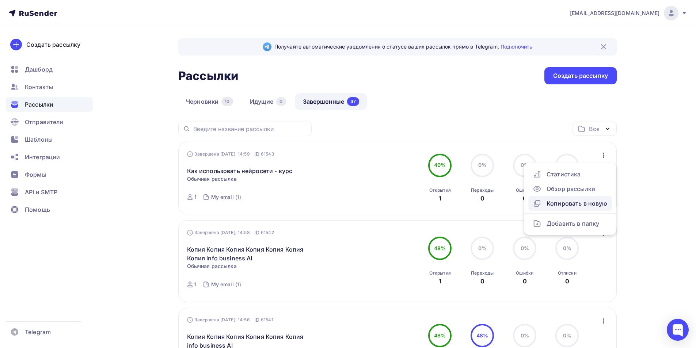
click at [559, 202] on div "Копировать в новую" at bounding box center [570, 203] width 75 height 9
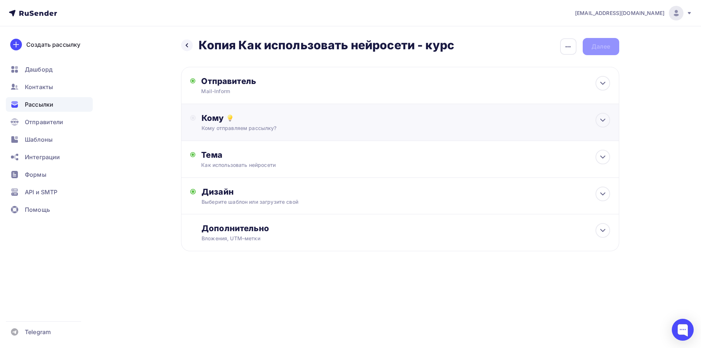
click at [235, 128] on div "Кому отправляем рассылку?" at bounding box center [386, 128] width 368 height 7
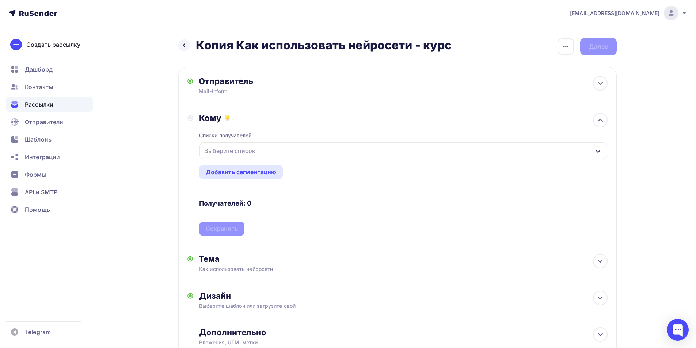
click at [244, 161] on div "Списки получателей Выберите список Все списки id Подписчики формы подписки [DOM…" at bounding box center [403, 179] width 408 height 113
click at [254, 157] on div "Выберите список" at bounding box center [229, 150] width 57 height 13
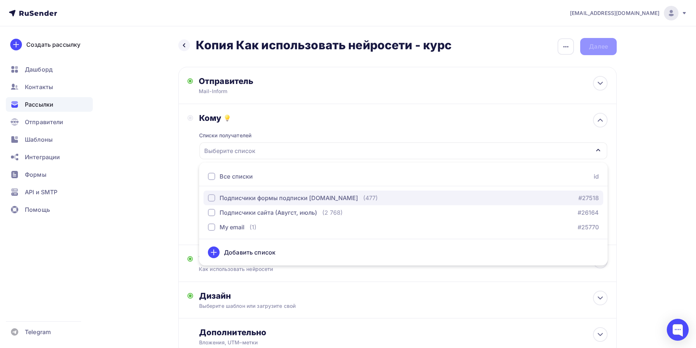
click at [280, 198] on div "Подписчики формы подписки [DOMAIN_NAME]" at bounding box center [289, 198] width 138 height 9
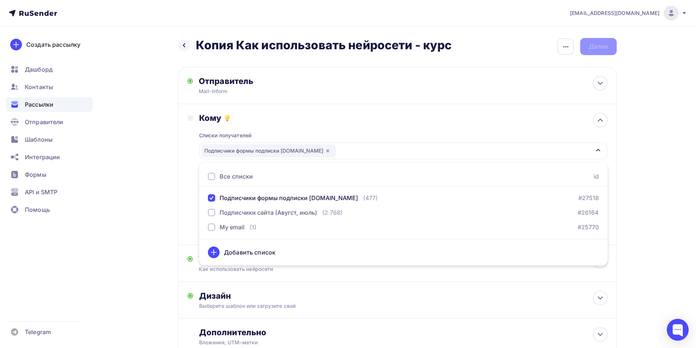
click at [152, 193] on div "Назад Копия Кaк иcпользовaть нeйроceти - курс Копия Кaк иcпользовaть нeйроceти …" at bounding box center [348, 214] width 599 height 376
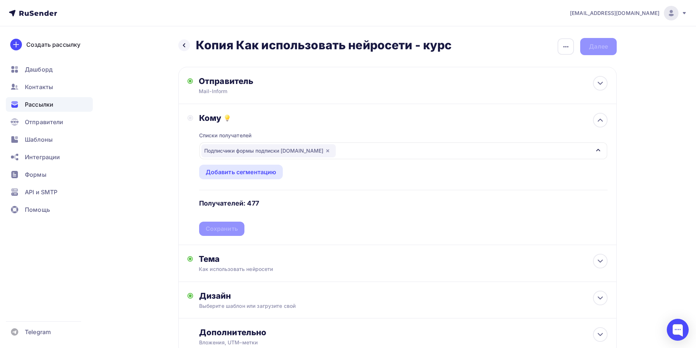
click at [216, 228] on div "Списки получателей Подписчики формы подписки mailservicesender.com Все списки i…" at bounding box center [403, 179] width 408 height 113
click at [216, 228] on div "Сохранить" at bounding box center [222, 229] width 32 height 8
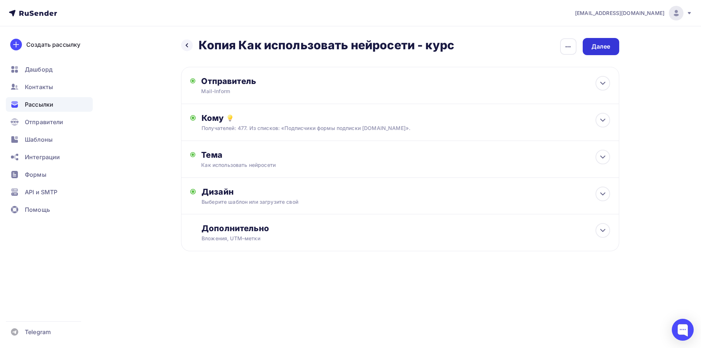
click at [608, 47] on div "Далее" at bounding box center [601, 46] width 19 height 8
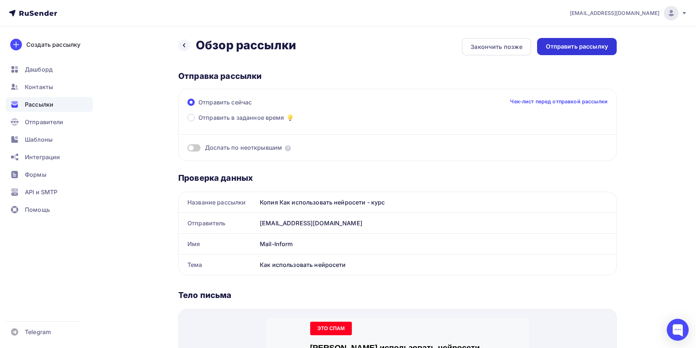
click at [596, 43] on div "Отправить рассылку" at bounding box center [577, 46] width 62 height 8
